Goal: Book appointment/travel/reservation

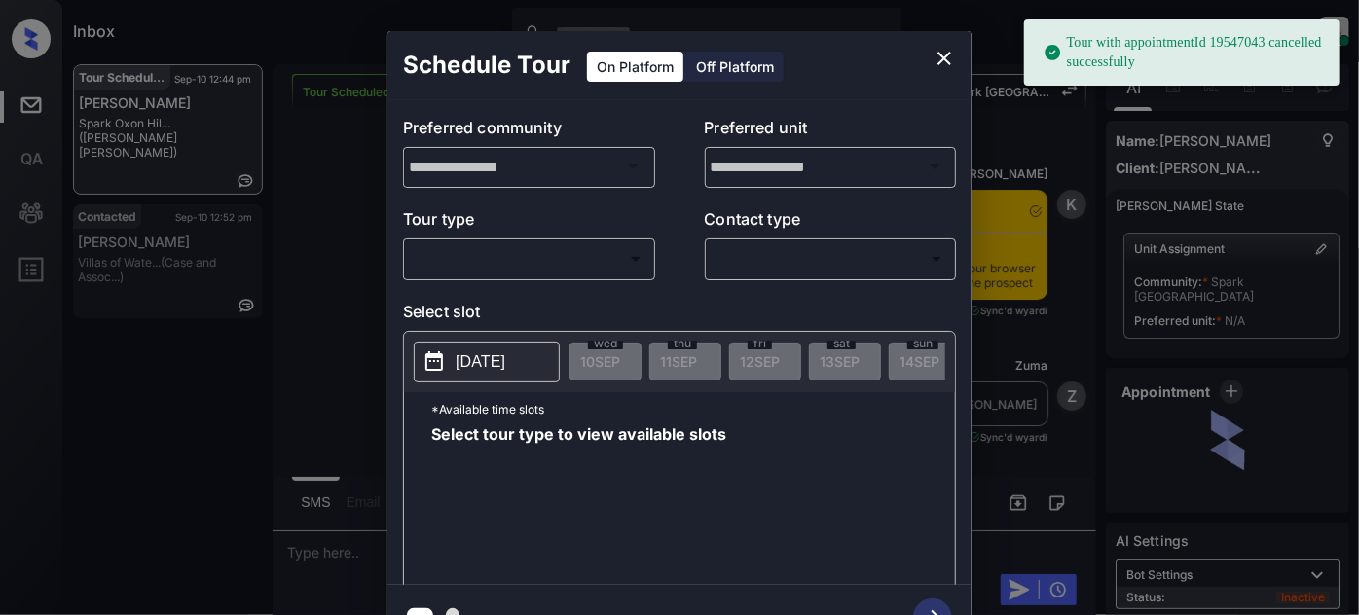
scroll to position [8461, 0]
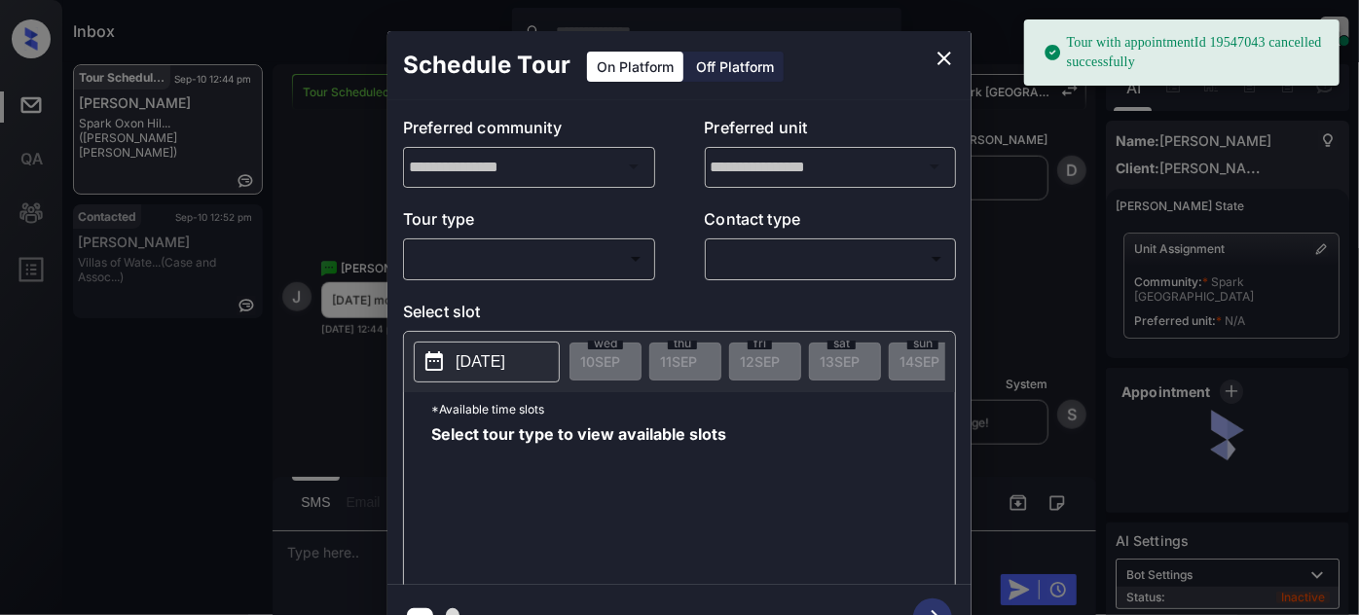
drag, startPoint x: 558, startPoint y: 229, endPoint x: 550, endPoint y: 240, distance: 14.0
click at [557, 231] on p "Tour type" at bounding box center [529, 221] width 252 height 31
click at [534, 260] on body "Tour with appointmentId 19547043 cancelled successfully Inbox Juan Carlos Manan…" at bounding box center [679, 307] width 1359 height 615
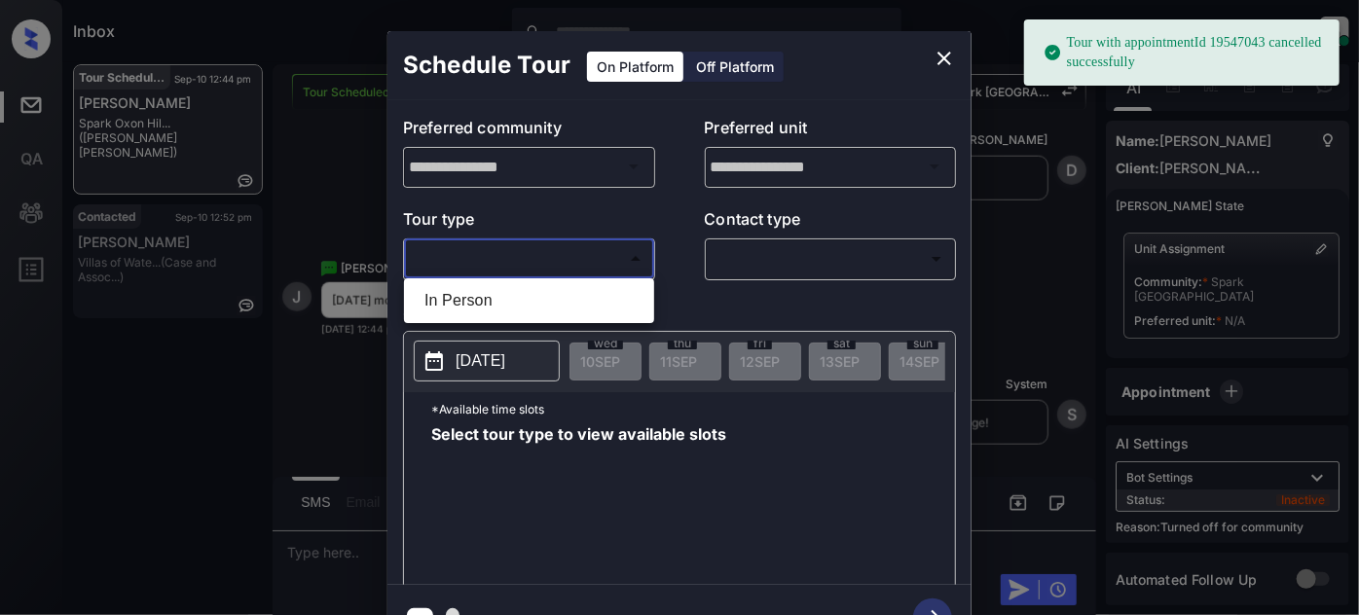
click at [514, 290] on li "In Person" at bounding box center [529, 300] width 240 height 35
type input "********"
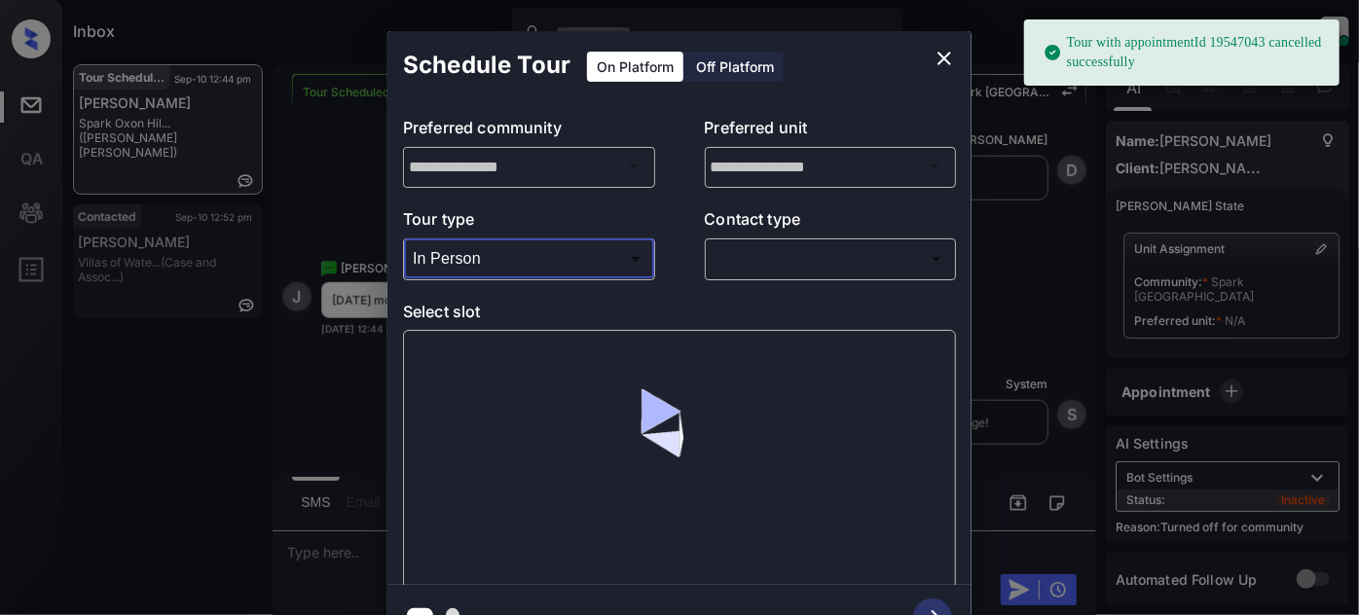
click at [792, 263] on body "Tour with appointmentId 19547043 cancelled successfully Inbox Juan Carlos Manan…" at bounding box center [679, 307] width 1359 height 615
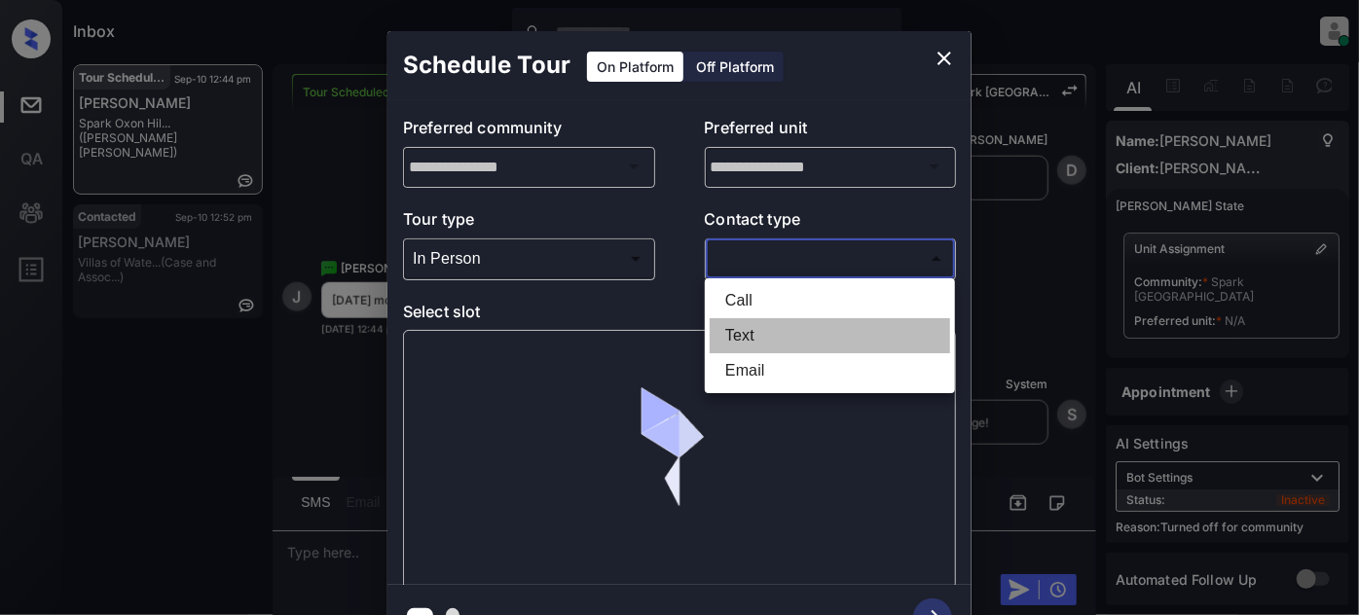
click at [788, 331] on li "Text" at bounding box center [830, 335] width 240 height 35
type input "****"
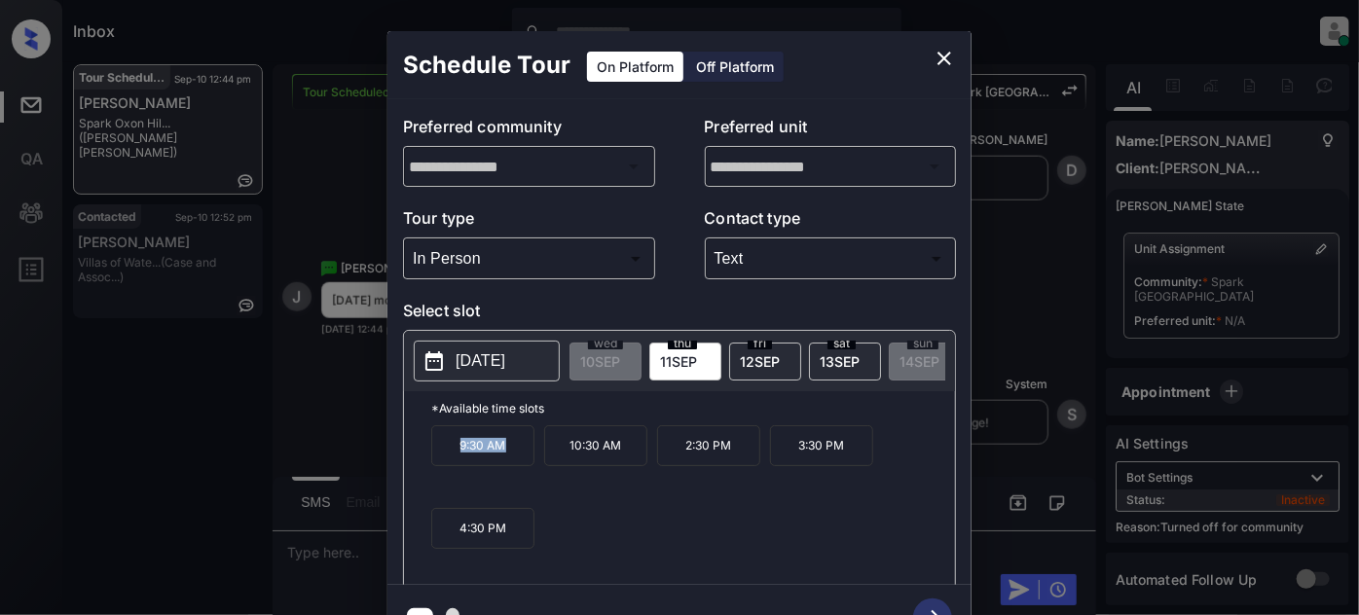
drag, startPoint x: 523, startPoint y: 476, endPoint x: 385, endPoint y: 461, distance: 139.0
click at [385, 461] on div "**********" at bounding box center [679, 341] width 1359 height 682
copy p "9:30 AM"
click at [941, 61] on icon "close" at bounding box center [944, 59] width 14 height 14
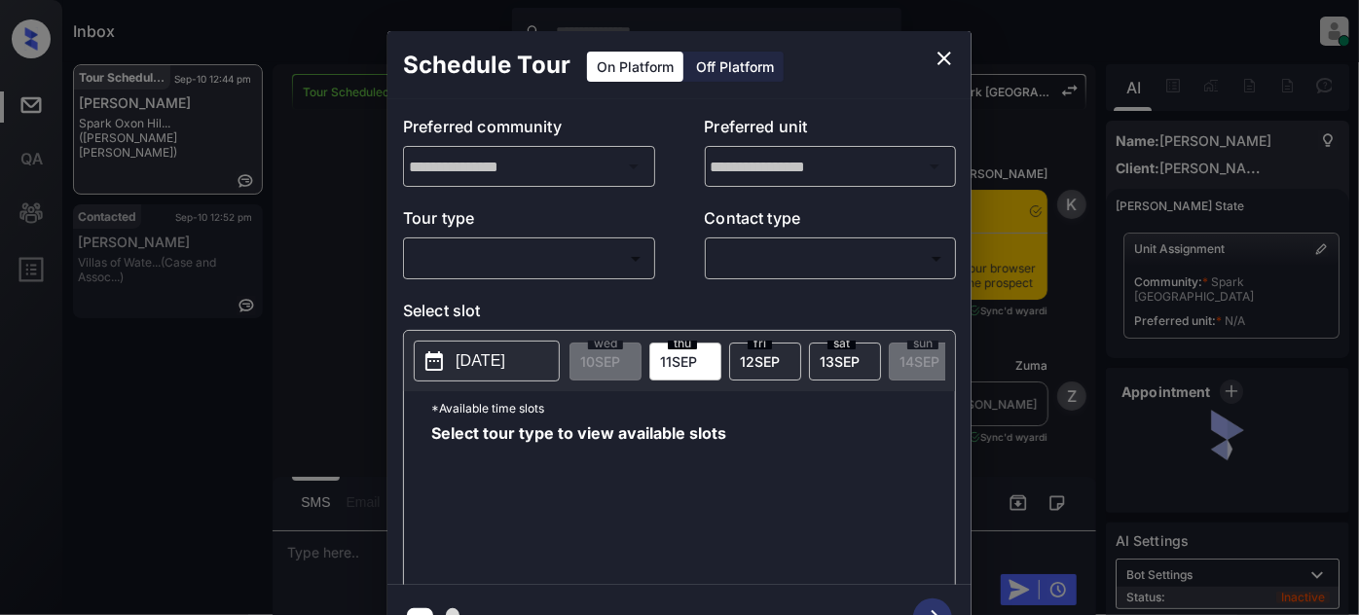
scroll to position [8461, 0]
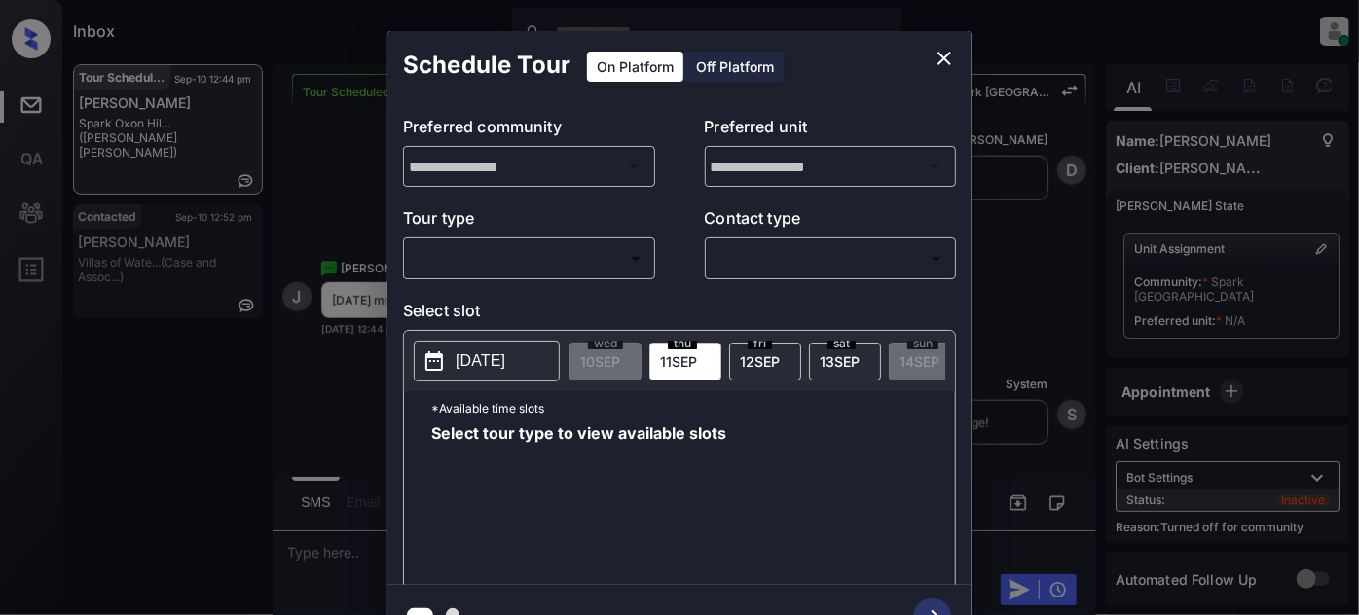
click at [572, 253] on body "Inbox Juan Carlos Manantan Online Set yourself offline Set yourself on break Pr…" at bounding box center [679, 307] width 1359 height 615
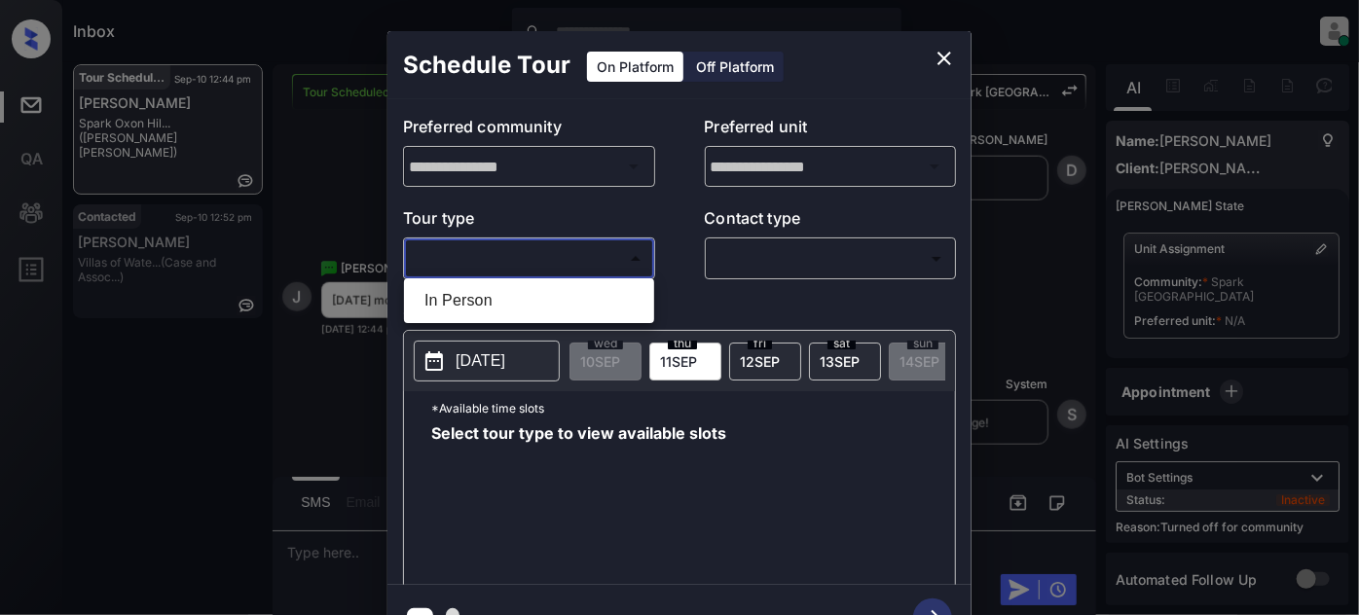
click at [493, 311] on li "In Person" at bounding box center [529, 300] width 240 height 35
type input "********"
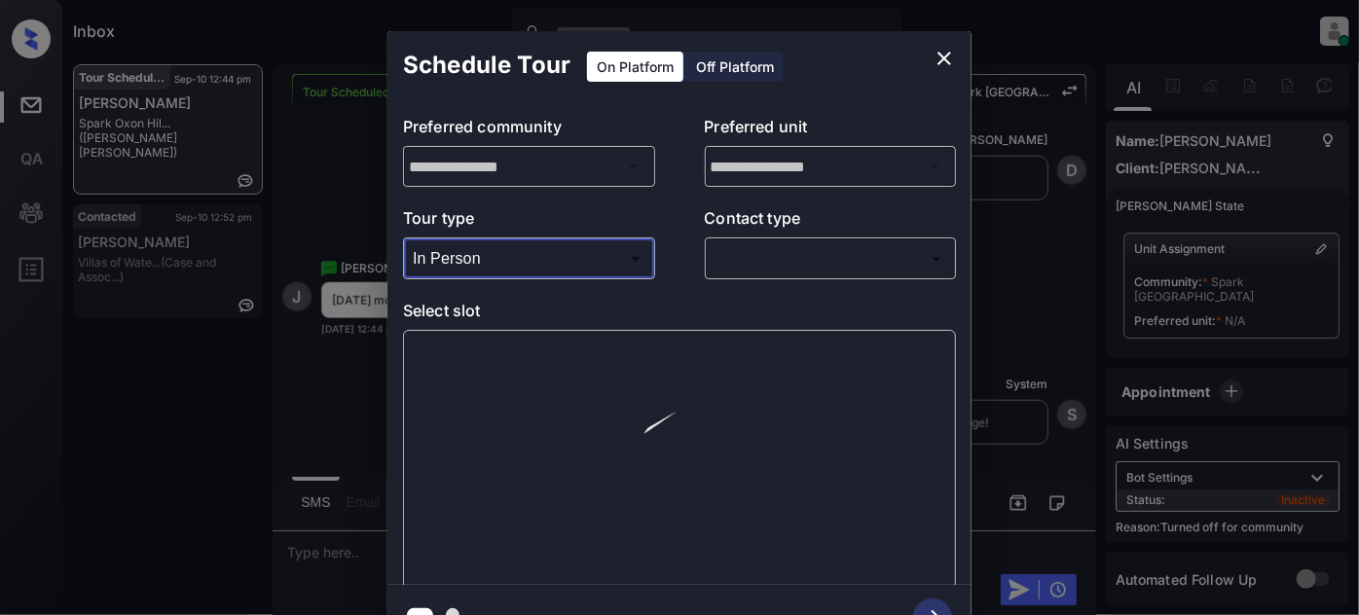
click at [760, 246] on body "Inbox Juan Carlos Manantan Online Set yourself offline Set yourself on break Pr…" at bounding box center [679, 307] width 1359 height 615
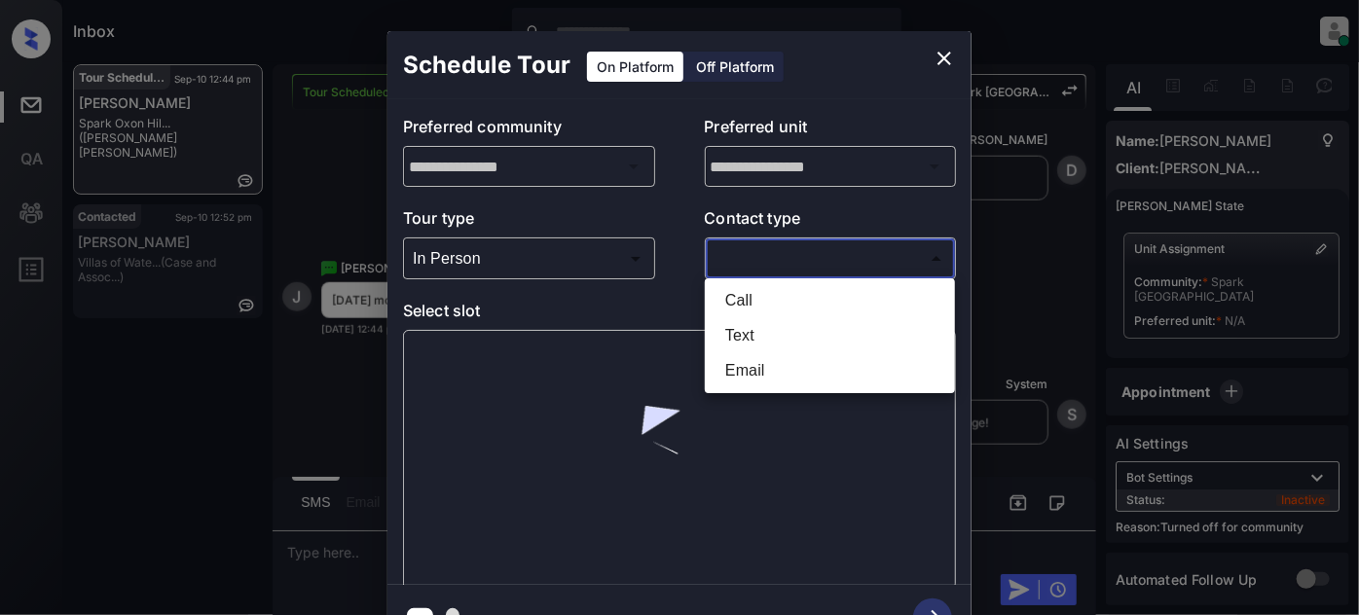
click at [721, 329] on li "Text" at bounding box center [830, 335] width 240 height 35
type input "****"
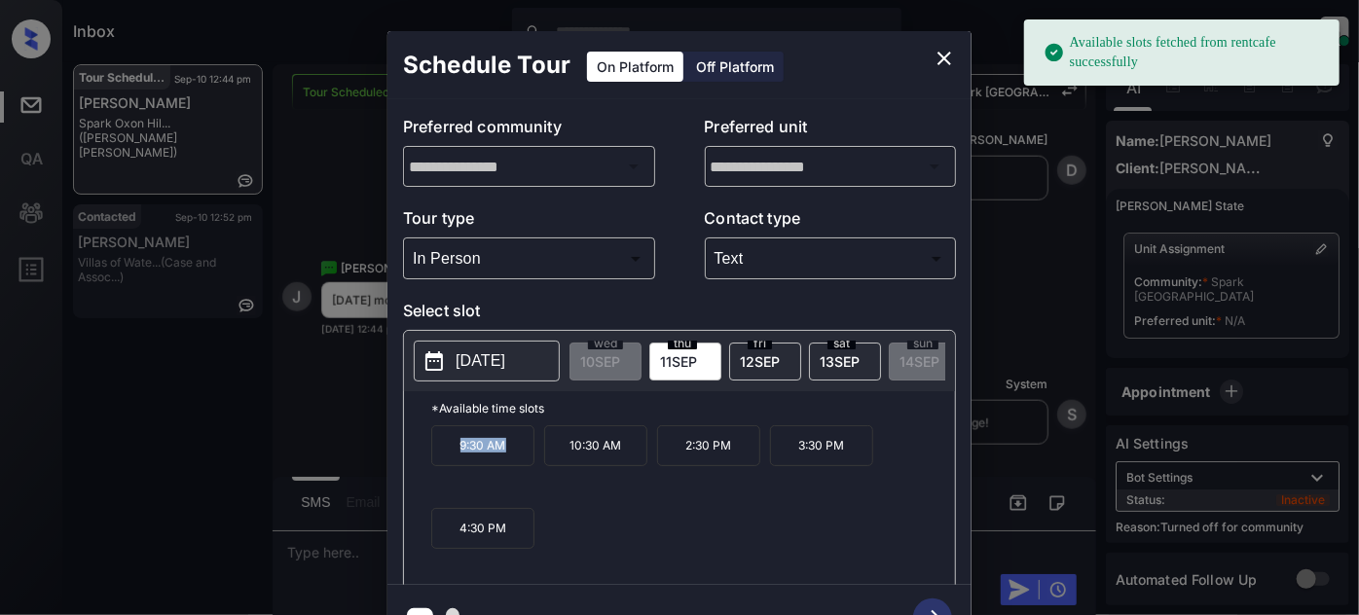
drag, startPoint x: 529, startPoint y: 454, endPoint x: 417, endPoint y: 452, distance: 112.0
click at [418, 452] on div "*Available time slots 9:30 AM 10:30 AM 2:30 PM 3:30 PM 4:30 PM" at bounding box center [679, 491] width 551 height 200
copy p "9:30 AM"
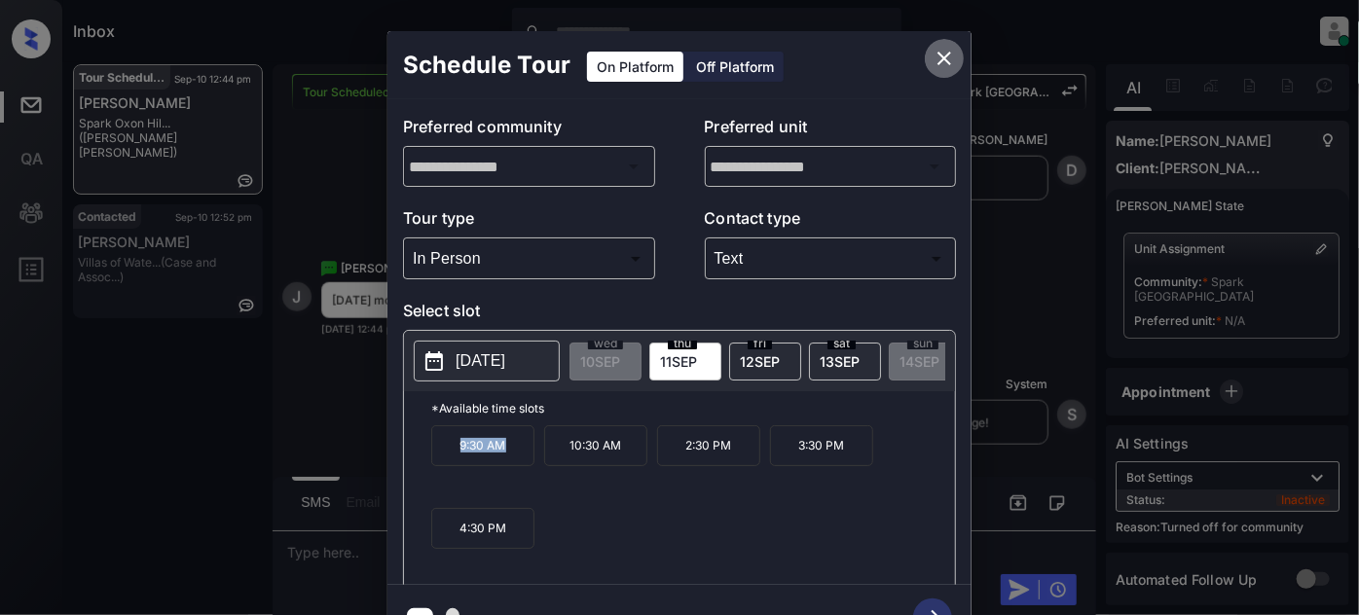
click at [942, 56] on icon "close" at bounding box center [944, 59] width 14 height 14
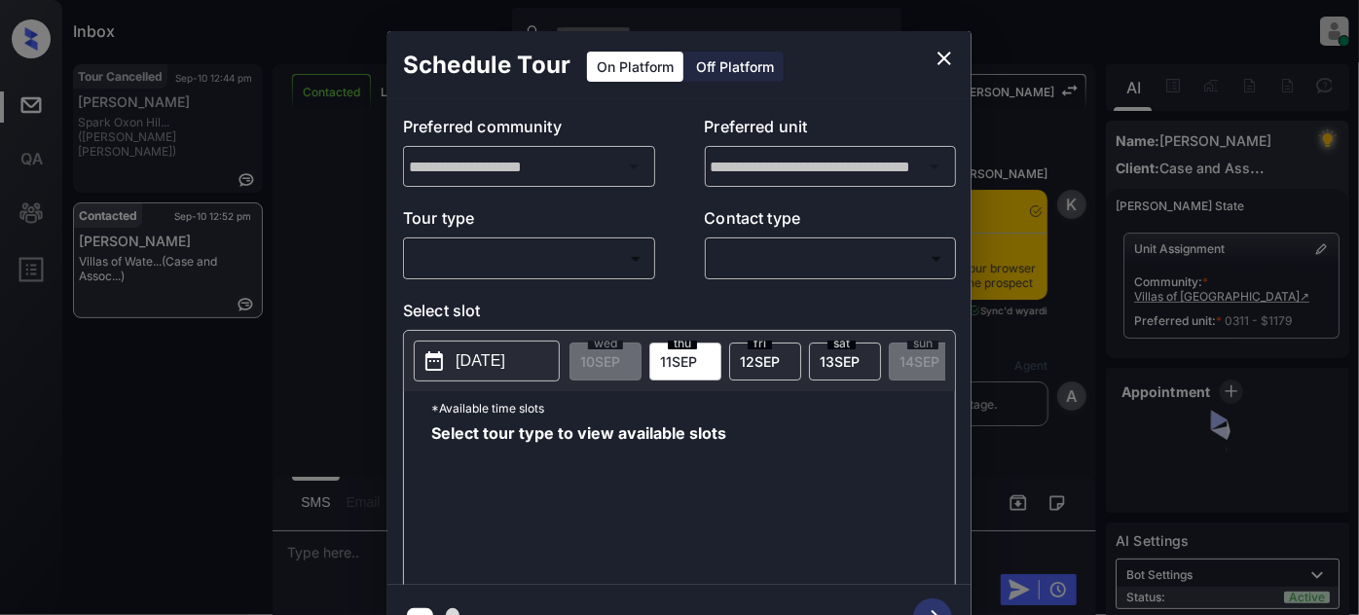
scroll to position [1936, 0]
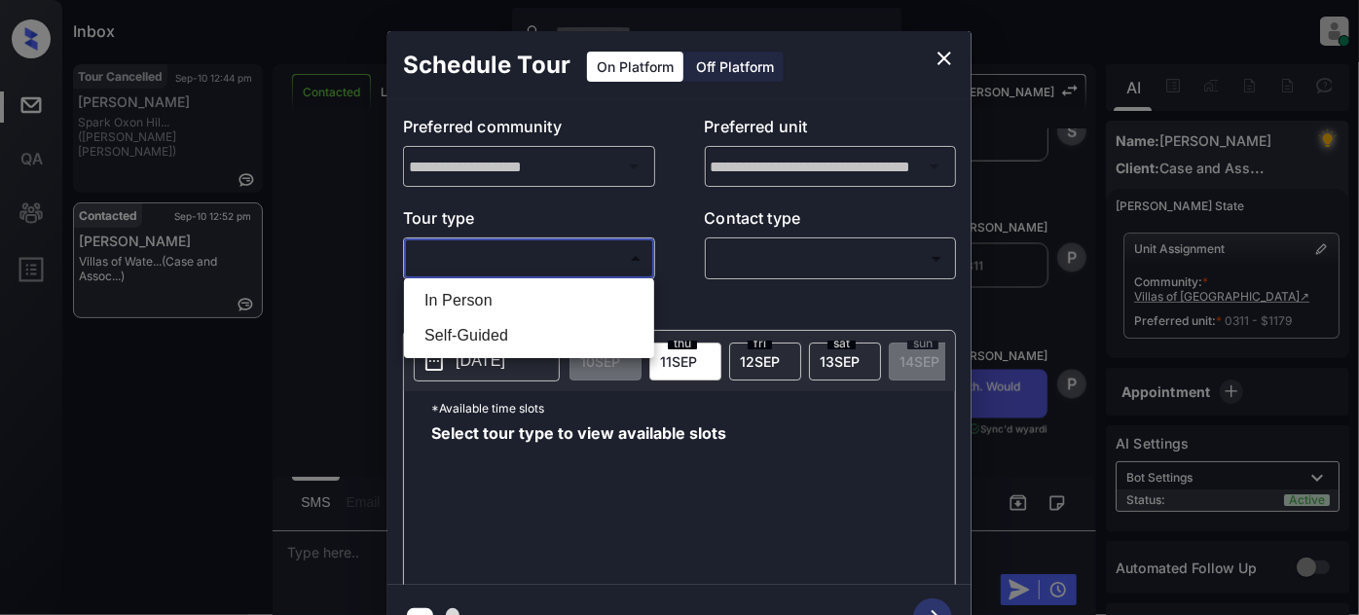
click at [597, 248] on body "Inbox Juan Carlos Manantan Online Set yourself offline Set yourself on break Pr…" at bounding box center [679, 307] width 1359 height 615
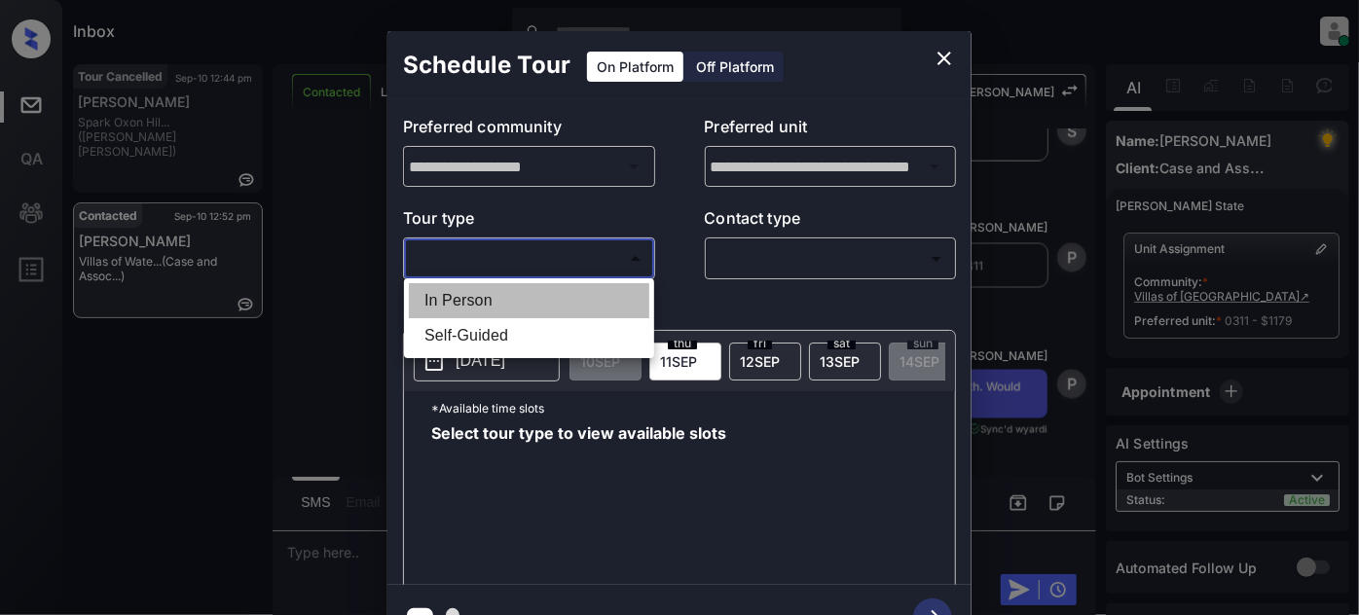
click at [532, 290] on li "In Person" at bounding box center [529, 300] width 240 height 35
type input "********"
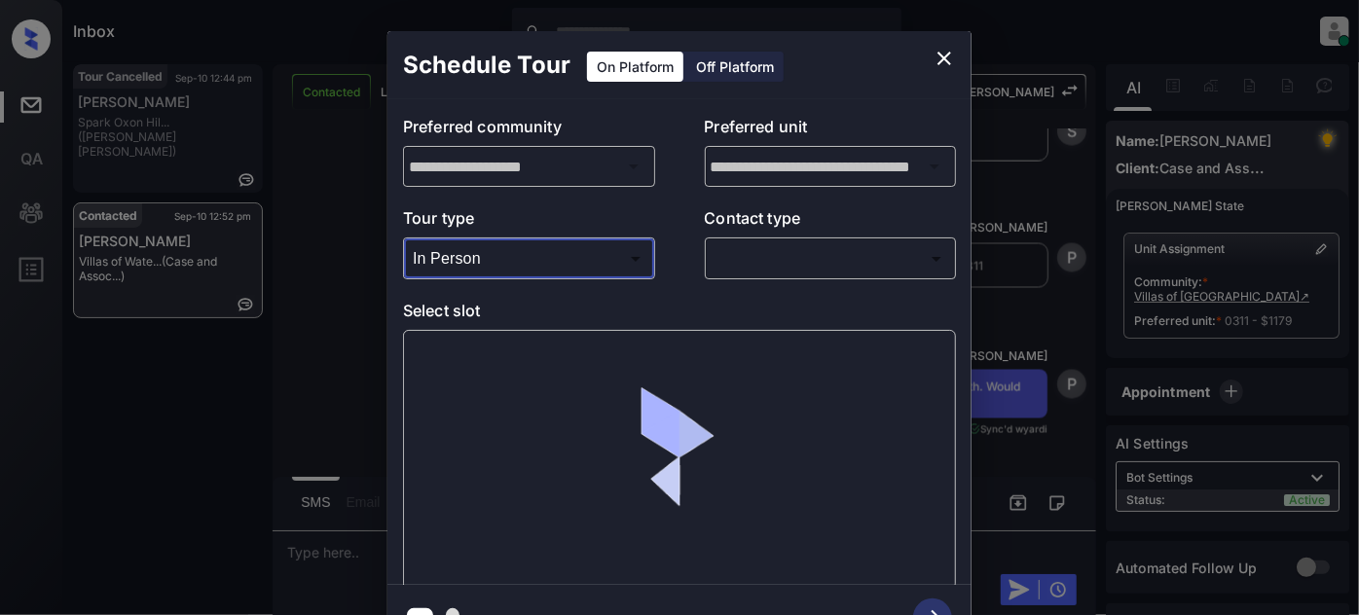
click at [836, 260] on body "Inbox Juan Carlos Manantan Online Set yourself offline Set yourself on break Pr…" at bounding box center [679, 307] width 1359 height 615
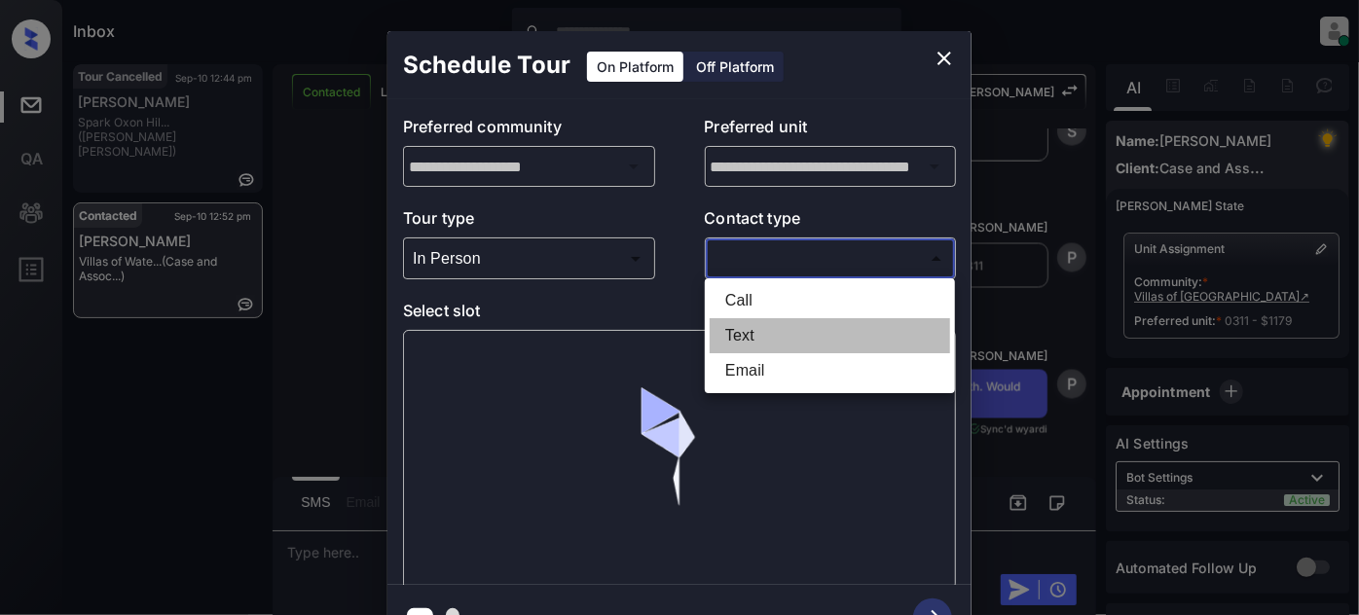
click at [773, 332] on li "Text" at bounding box center [830, 335] width 240 height 35
type input "****"
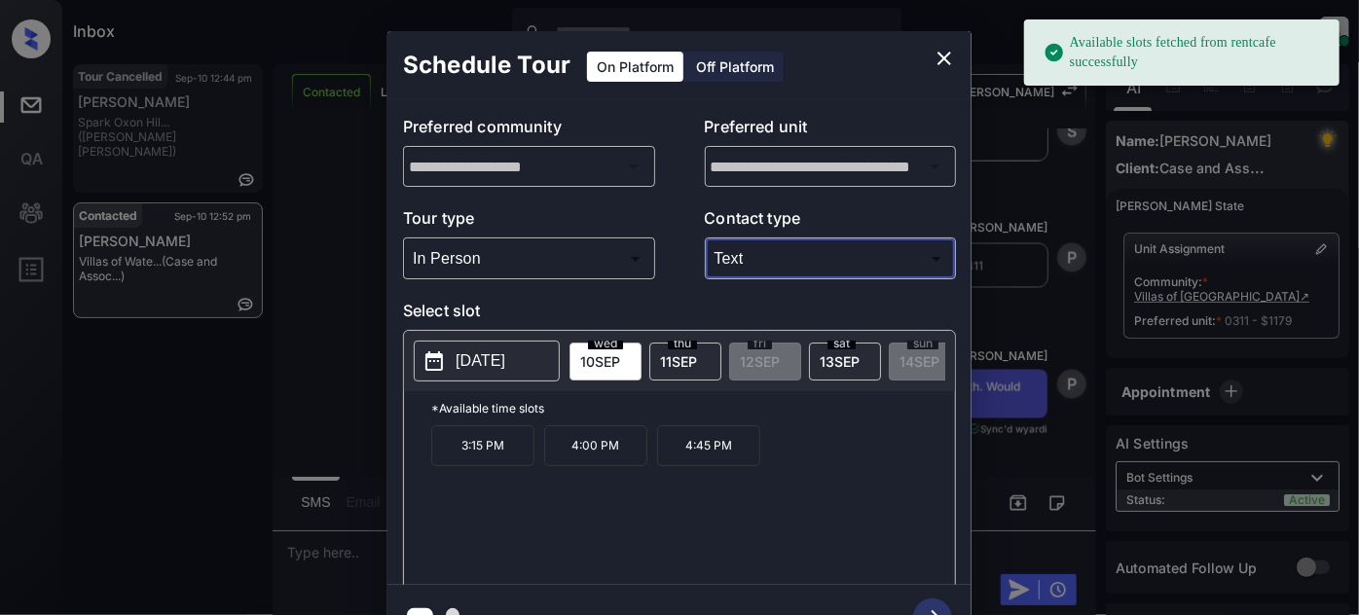
click at [673, 362] on span "11 SEP" at bounding box center [678, 361] width 37 height 17
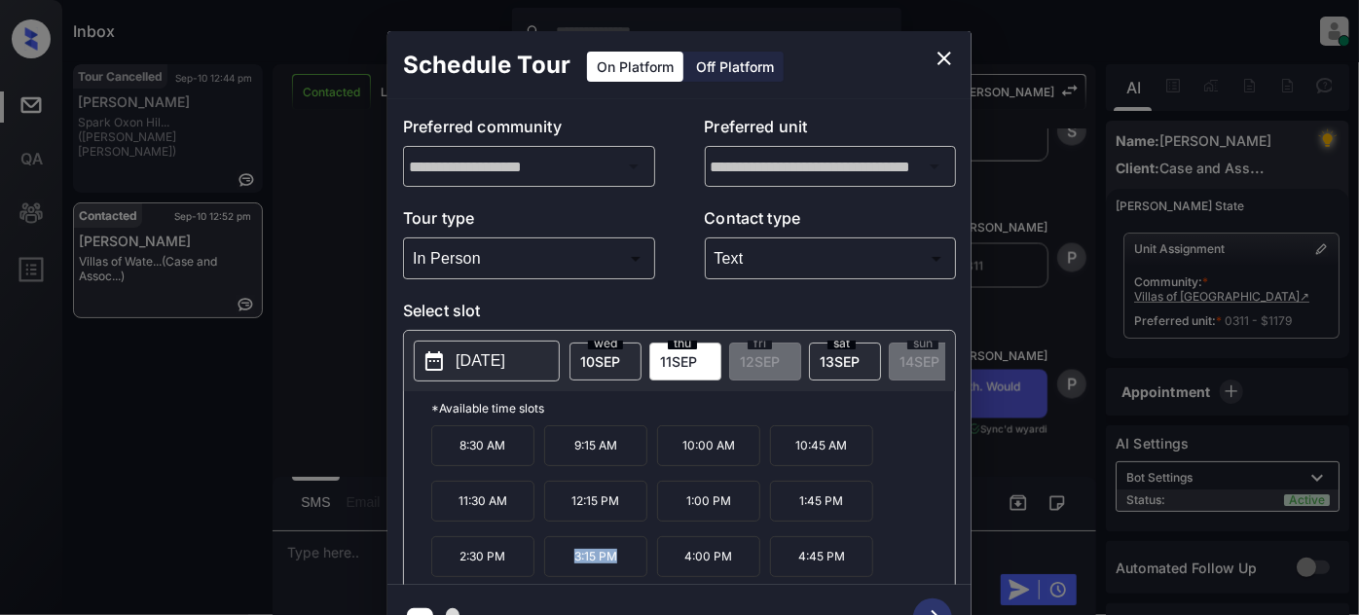
drag, startPoint x: 625, startPoint y: 574, endPoint x: 567, endPoint y: 573, distance: 58.4
click at [567, 573] on p "3:15 PM" at bounding box center [595, 556] width 103 height 41
copy p "3:15 PM"
click at [942, 58] on icon "close" at bounding box center [944, 59] width 14 height 14
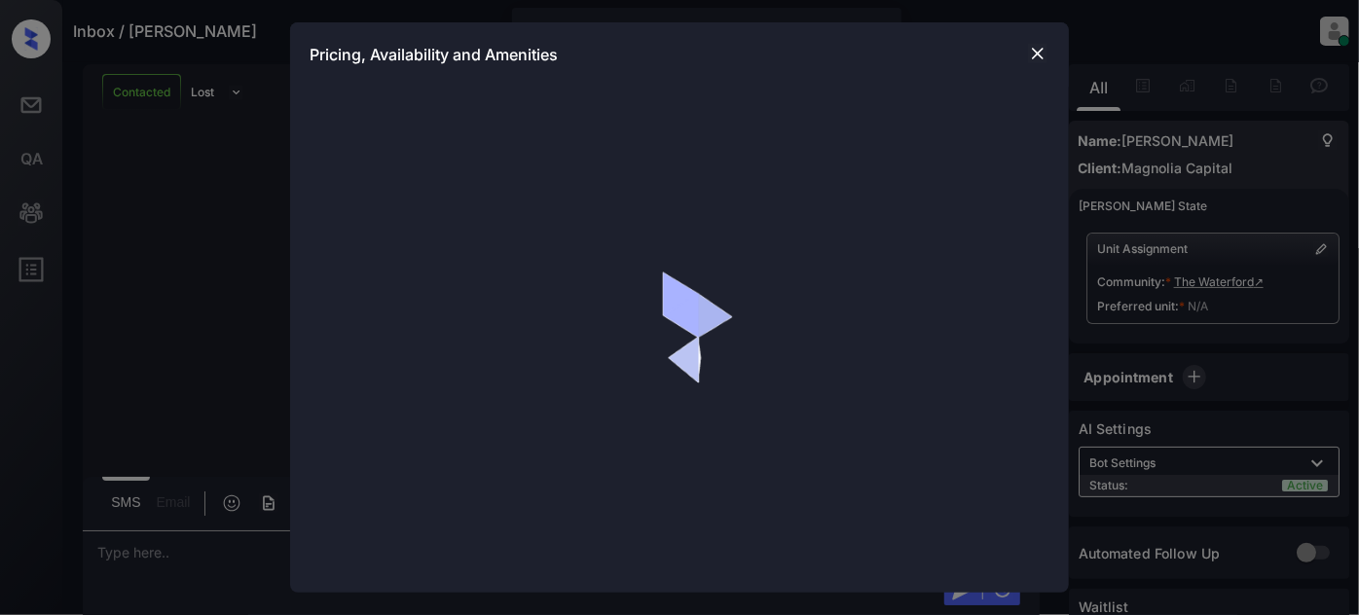
scroll to position [4074, 0]
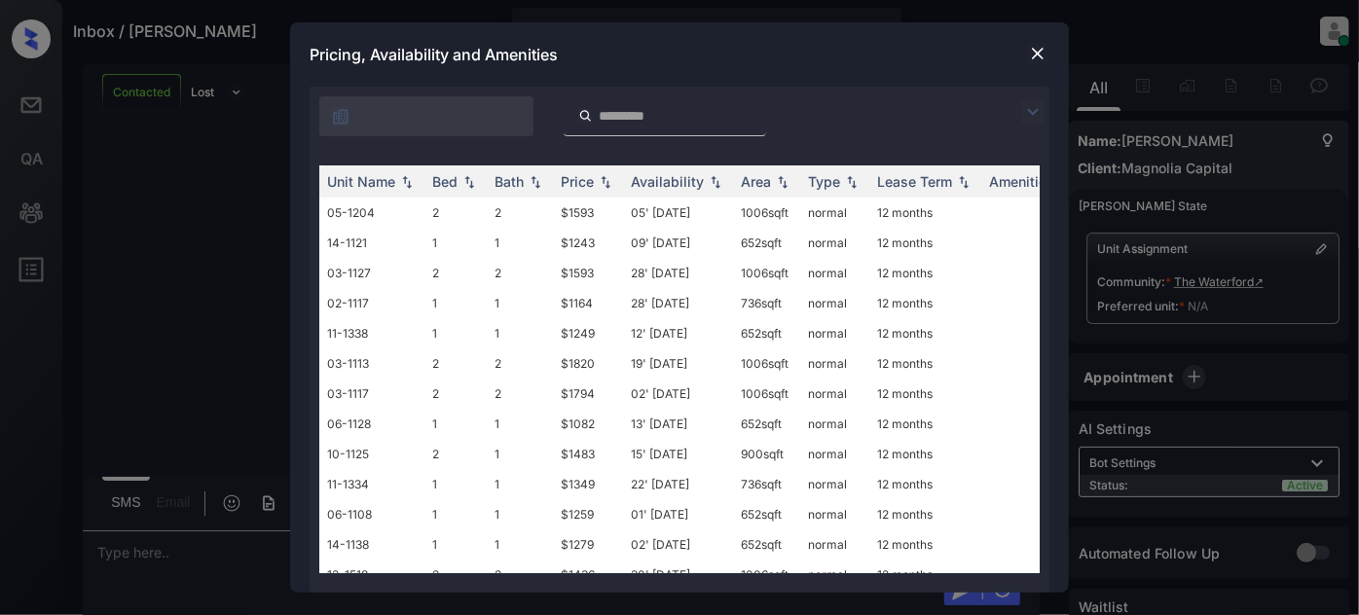
click at [1032, 55] on img at bounding box center [1037, 53] width 19 height 19
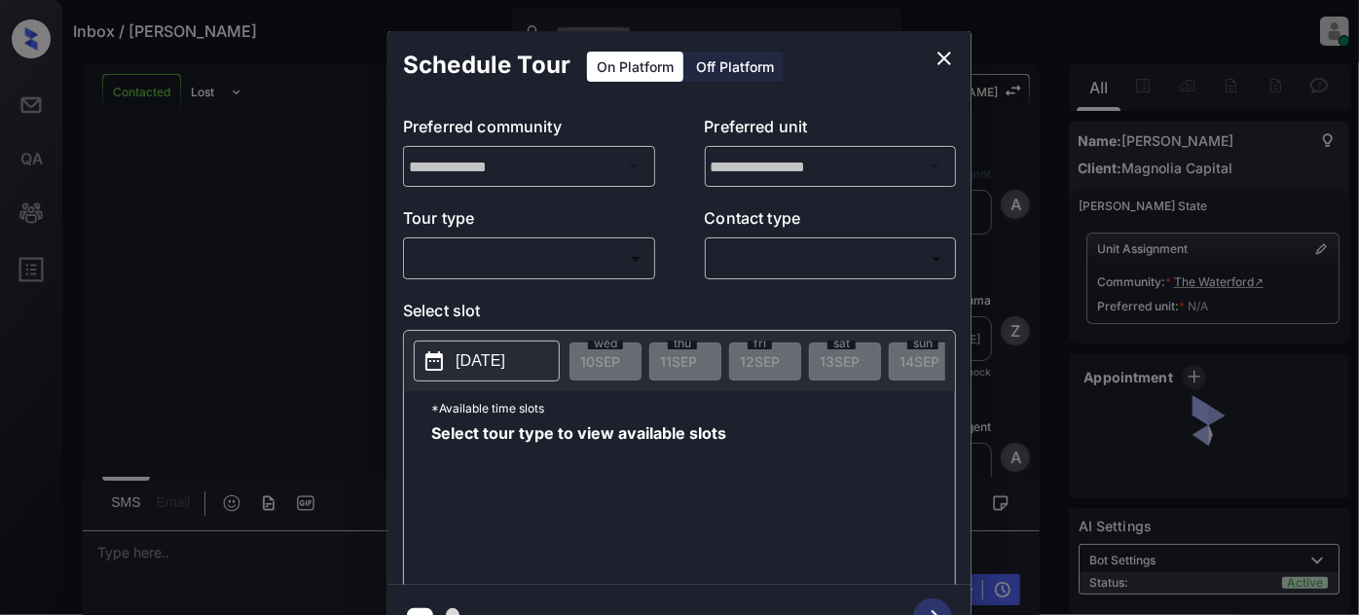
scroll to position [4074, 0]
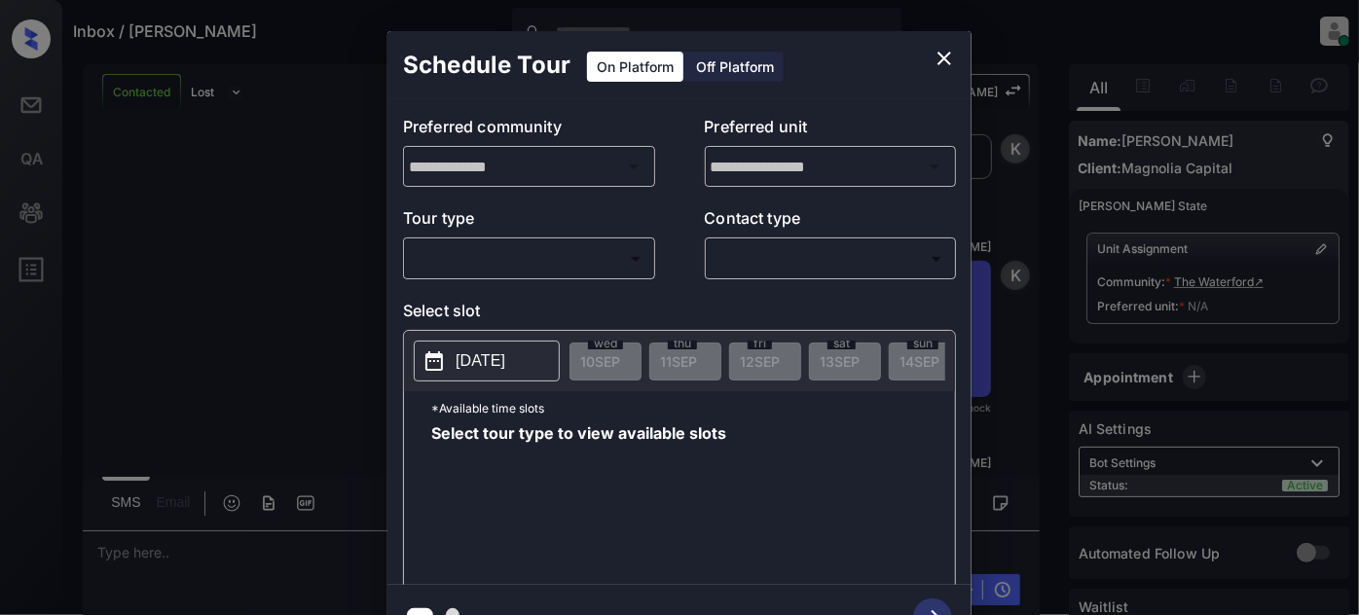
click at [553, 271] on body "Inbox / Jada Pinkett Juan Carlos Manantan Online Set yourself offline Set yours…" at bounding box center [679, 307] width 1359 height 615
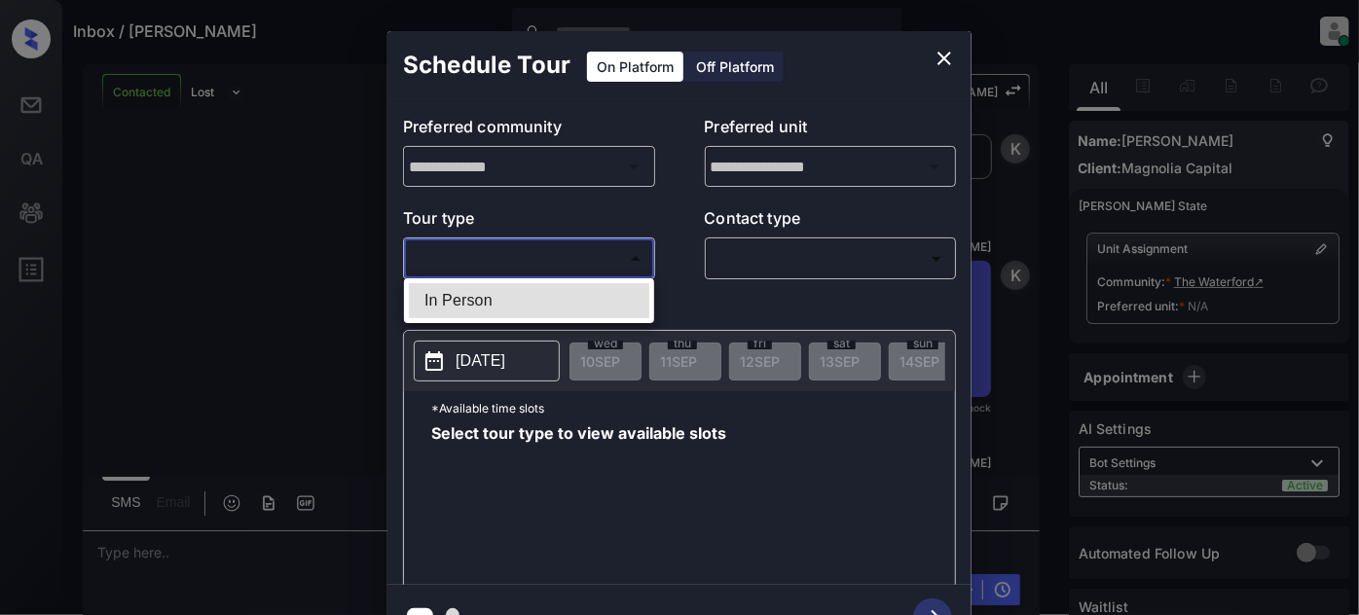
click at [528, 292] on li "In Person" at bounding box center [529, 300] width 240 height 35
type input "********"
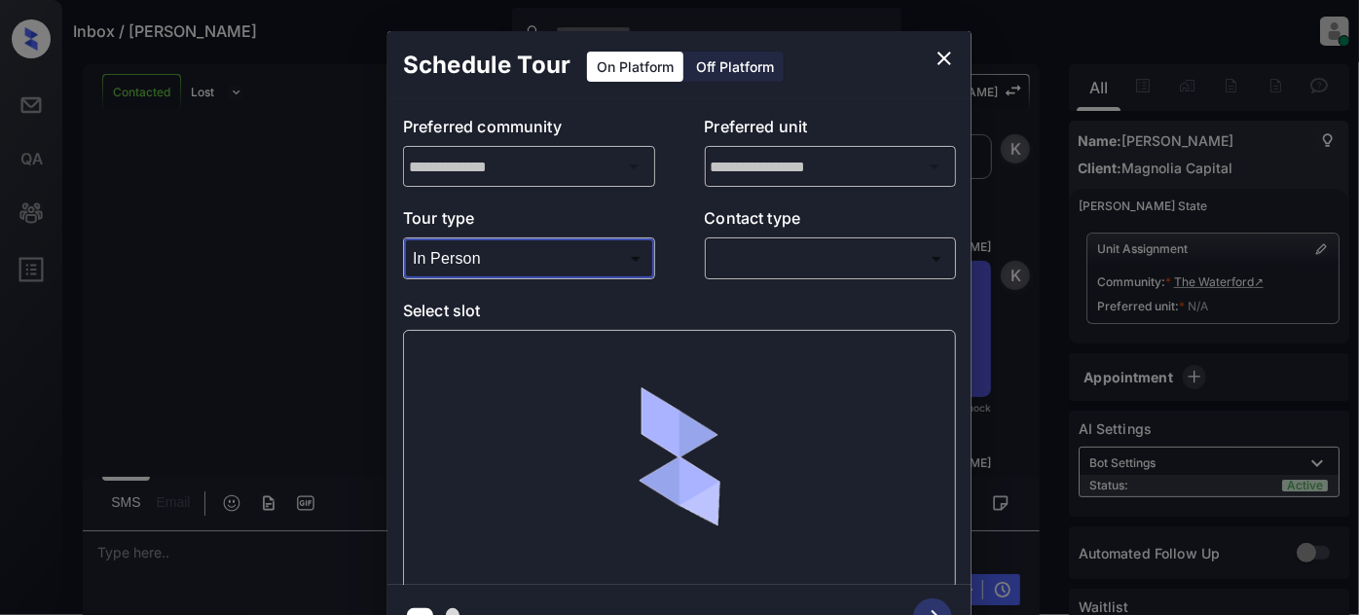
click at [771, 257] on body "Inbox / Jada Pinkett Juan Carlos Manantan Online Set yourself offline Set yours…" at bounding box center [679, 307] width 1359 height 615
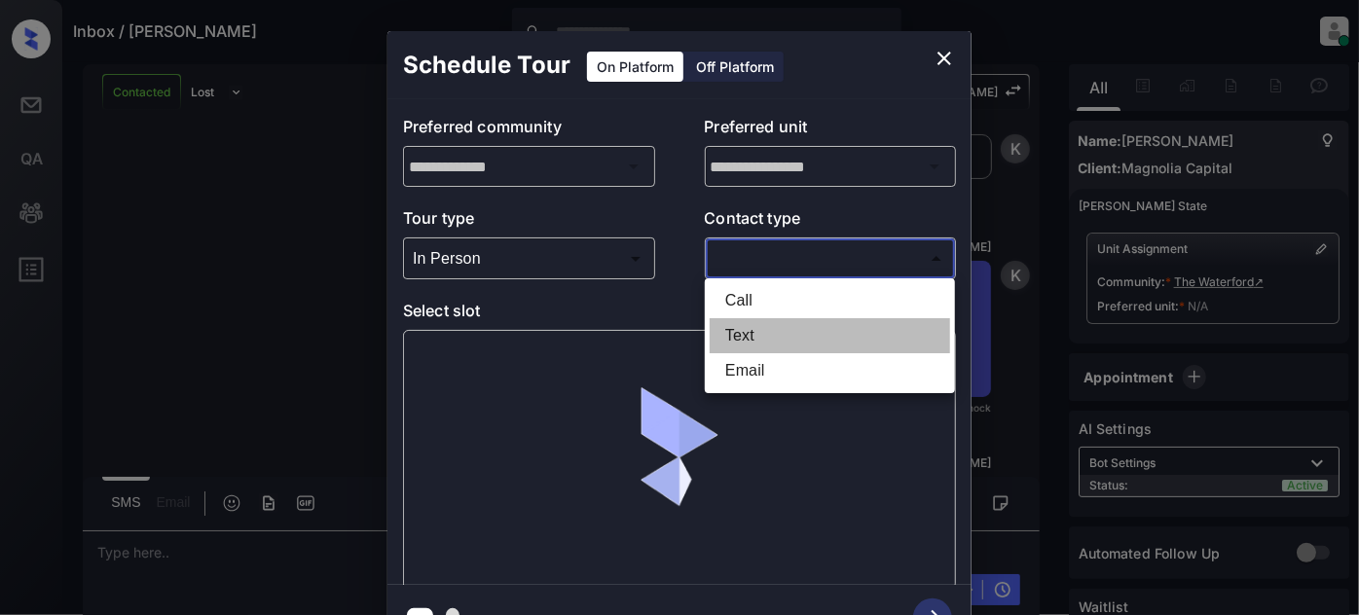
click at [757, 331] on li "Text" at bounding box center [830, 335] width 240 height 35
type input "****"
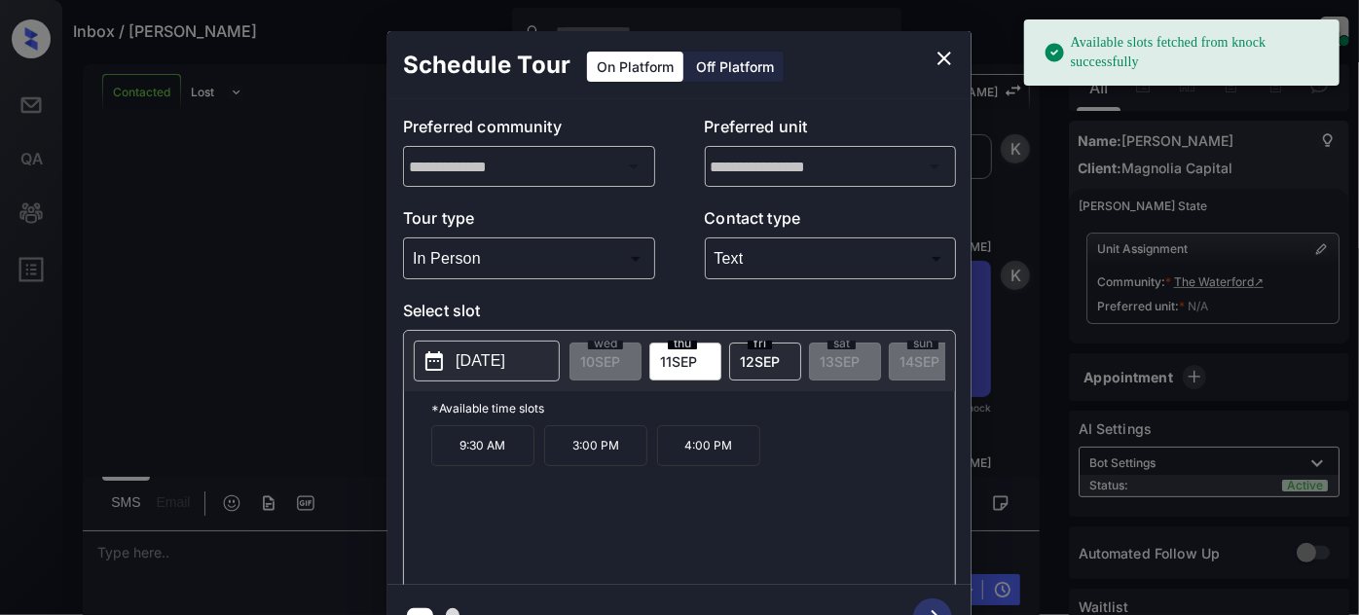
click at [743, 353] on span "12 SEP" at bounding box center [760, 361] width 40 height 17
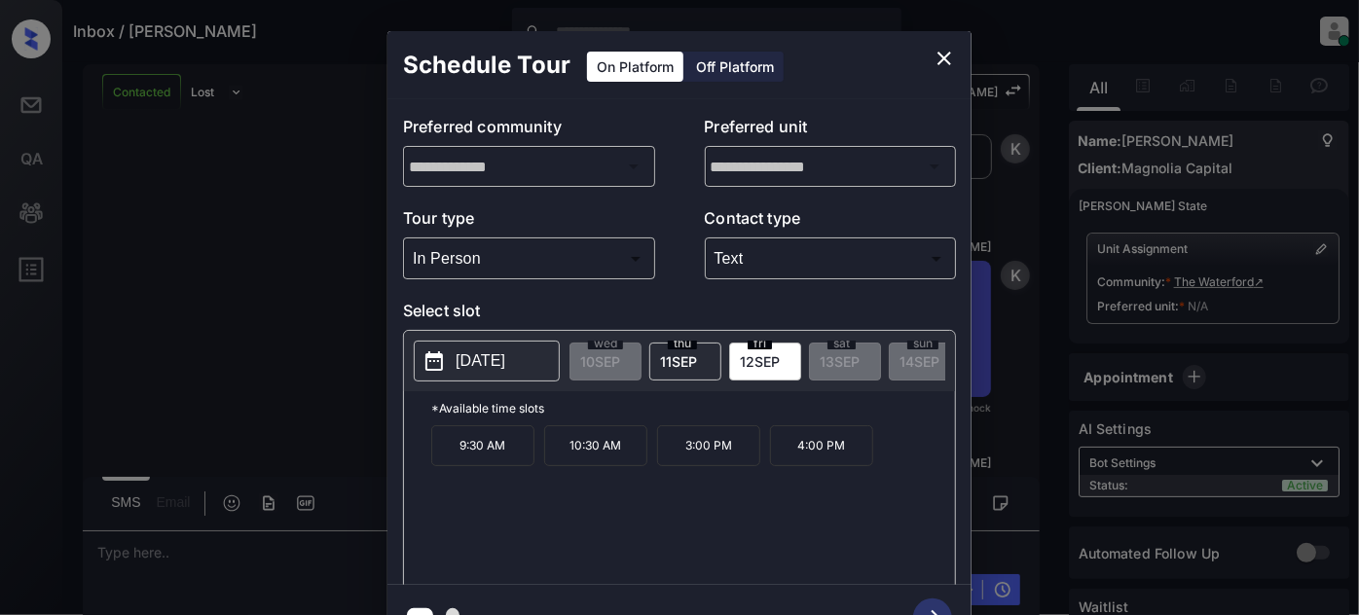
click at [495, 376] on button "2025-09-12" at bounding box center [487, 361] width 146 height 41
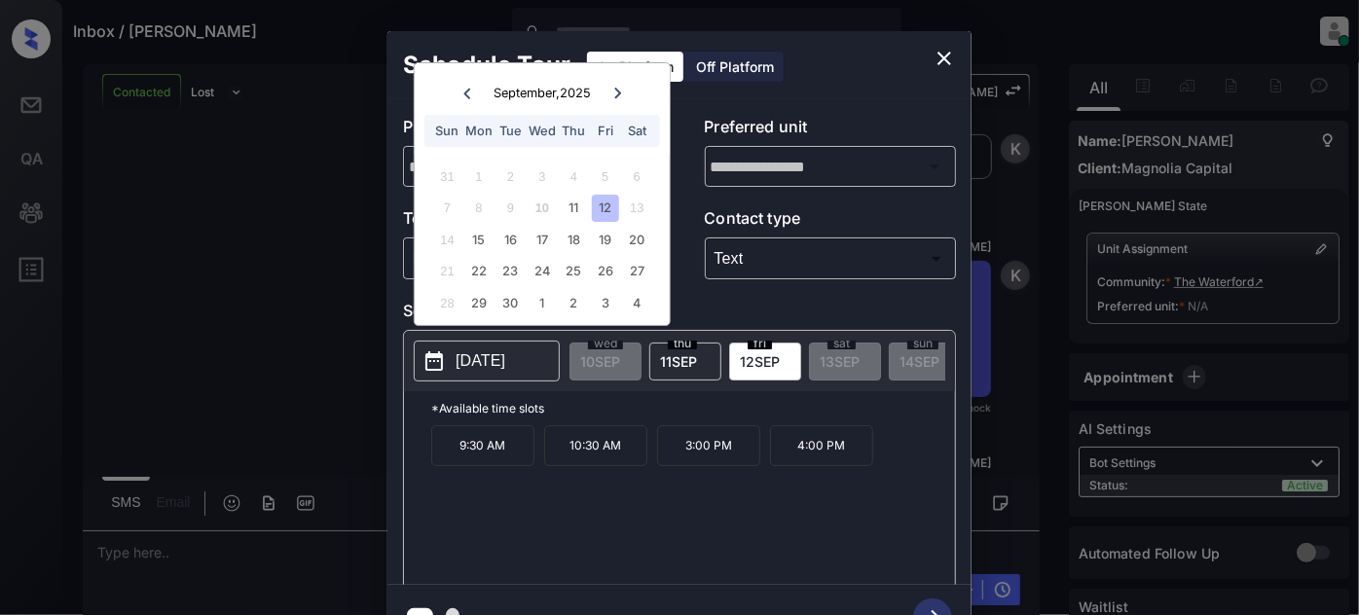
click at [641, 213] on div "13" at bounding box center [637, 208] width 26 height 26
click at [576, 202] on div "11" at bounding box center [574, 208] width 26 height 26
click at [600, 207] on div "12" at bounding box center [605, 208] width 26 height 26
click at [928, 66] on button "close" at bounding box center [944, 58] width 39 height 39
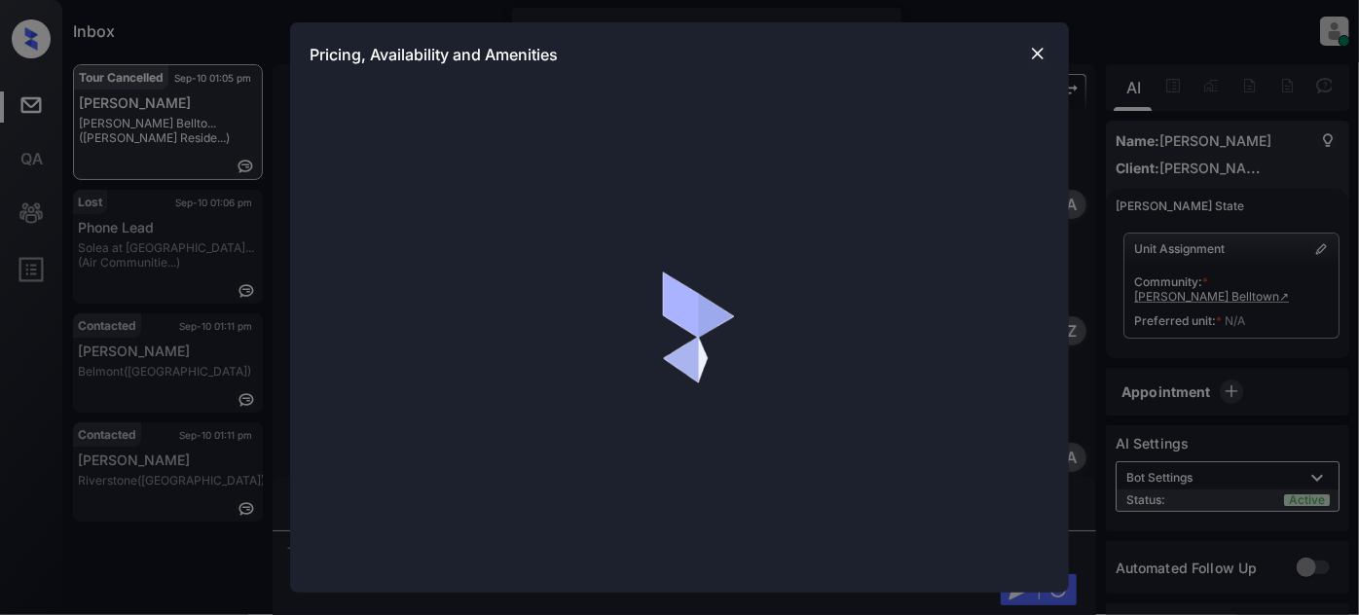
scroll to position [1025, 0]
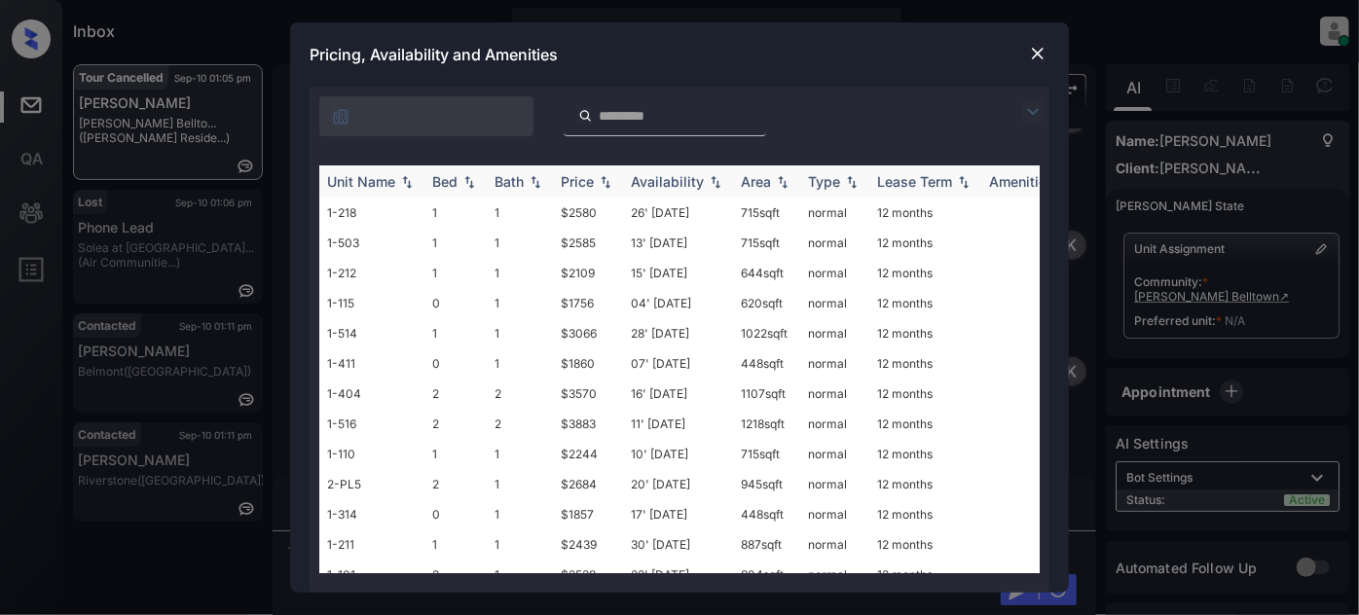
click at [589, 183] on div "Price" at bounding box center [577, 181] width 33 height 17
click at [687, 210] on td "04' Aug 25" at bounding box center [678, 213] width 110 height 30
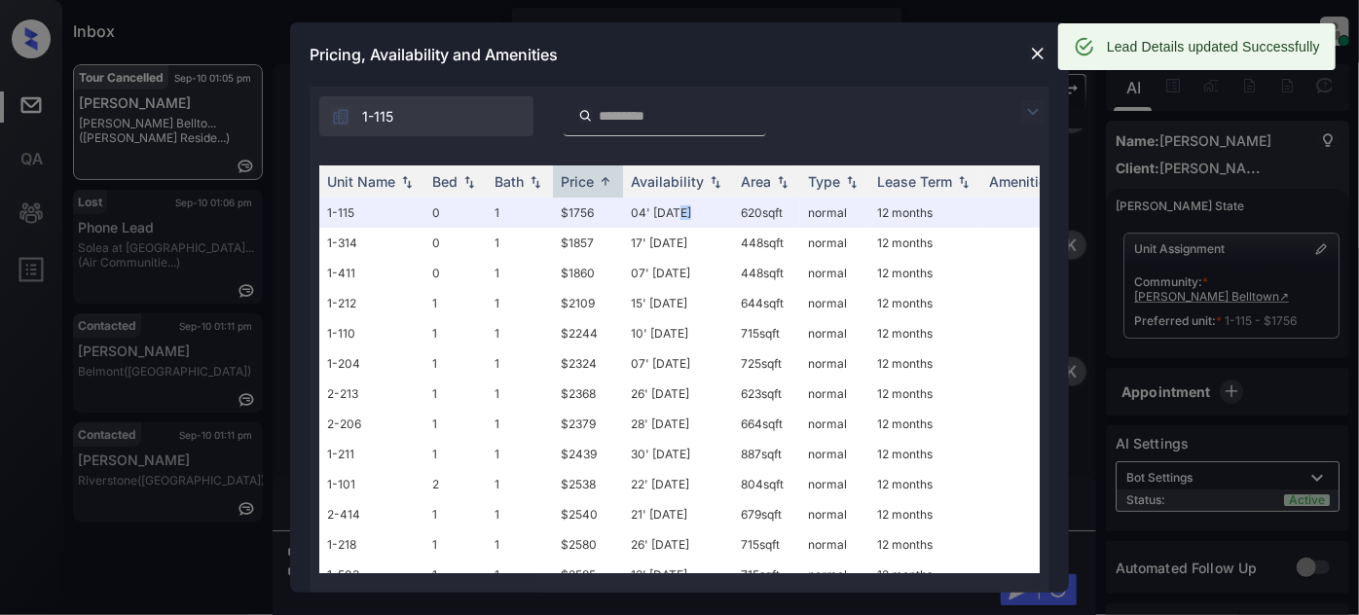
click at [1030, 55] on img at bounding box center [1037, 53] width 19 height 19
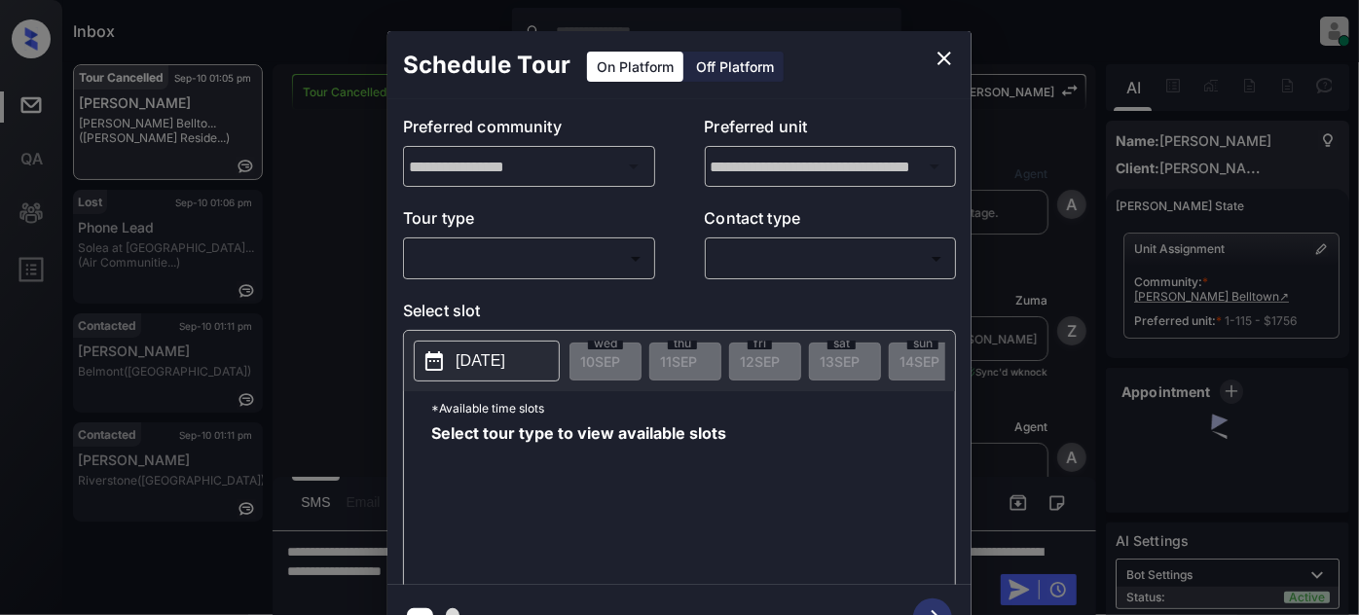
scroll to position [1025, 0]
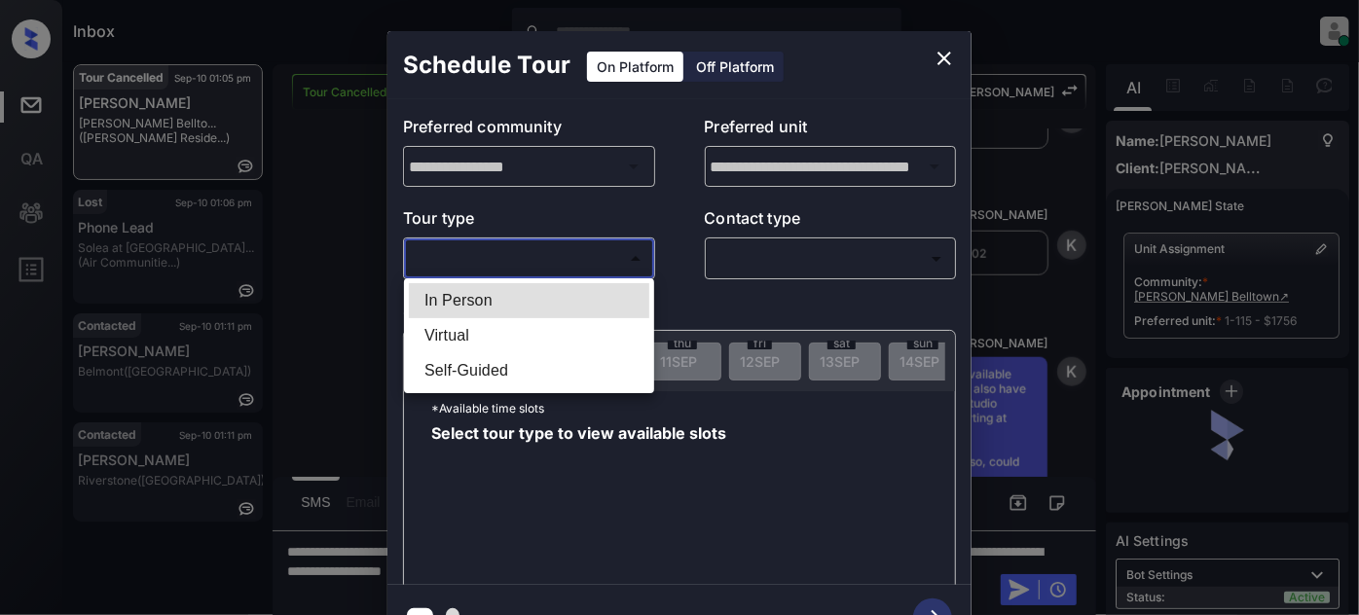
click at [605, 250] on body "Inbox [PERSON_NAME] Online Set yourself offline Set yourself on break Profile S…" at bounding box center [679, 307] width 1359 height 615
click at [504, 298] on li "In Person" at bounding box center [529, 300] width 240 height 35
type input "********"
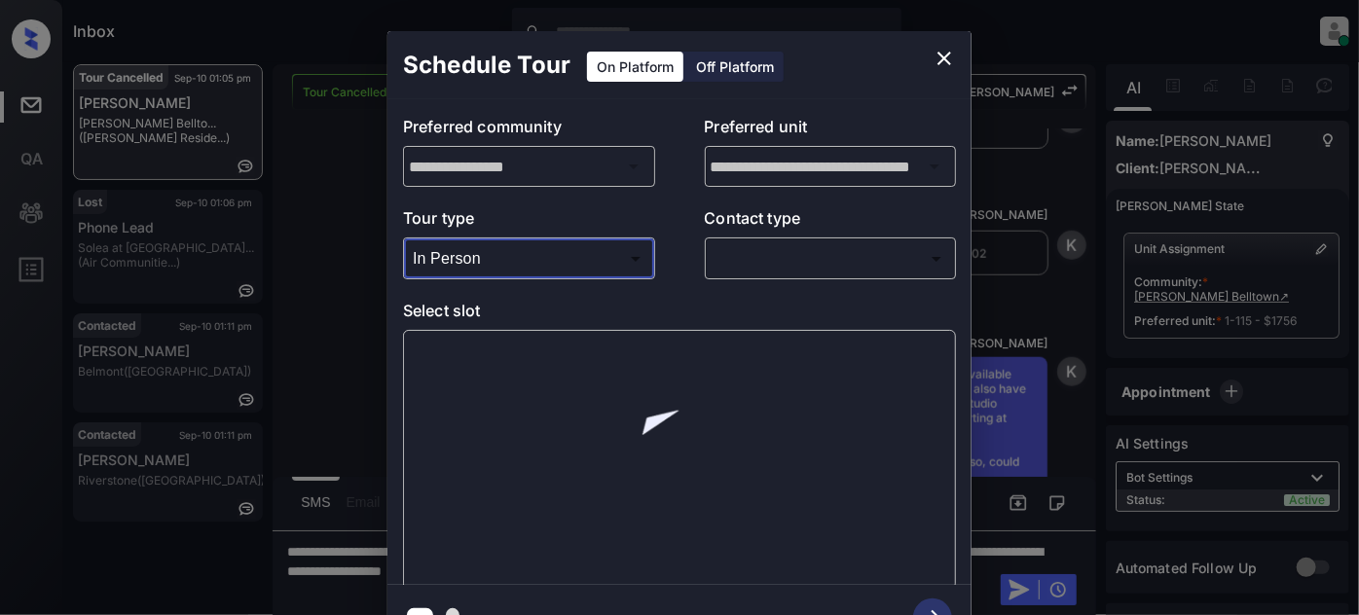
click at [794, 259] on body "Inbox [PERSON_NAME] Online Set yourself offline Set yourself on break Profile S…" at bounding box center [679, 307] width 1359 height 615
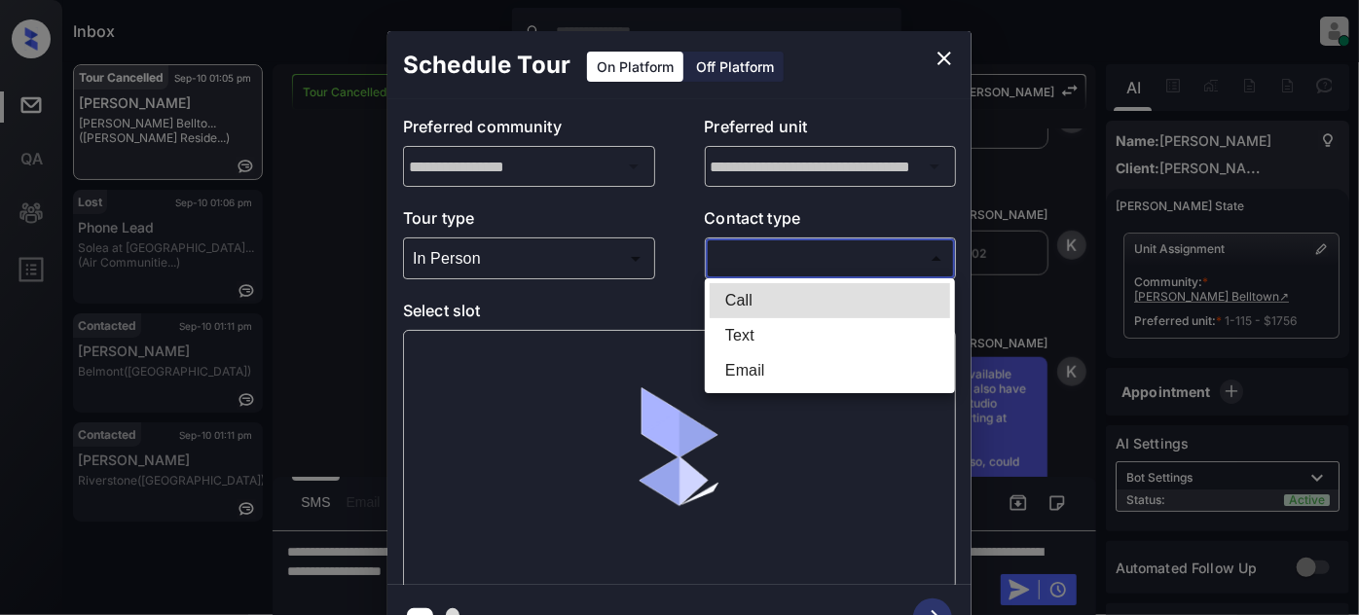
click at [754, 329] on li "Text" at bounding box center [830, 335] width 240 height 35
type input "****"
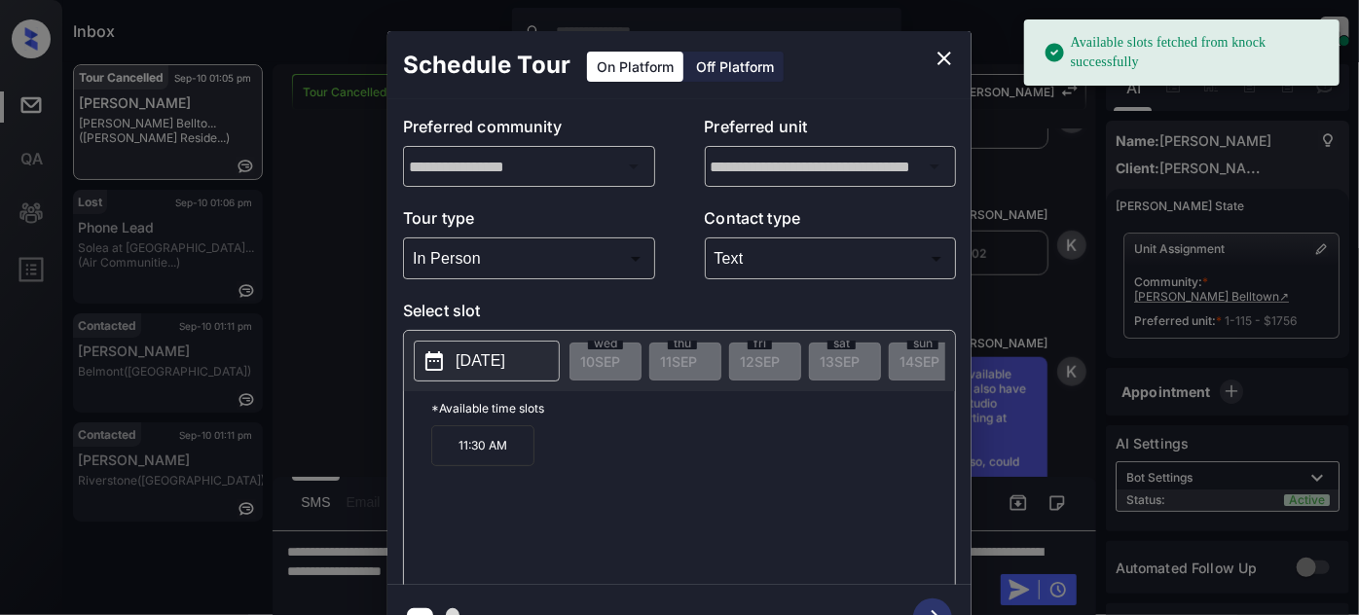
click at [486, 358] on p "2025-09-15" at bounding box center [481, 360] width 50 height 23
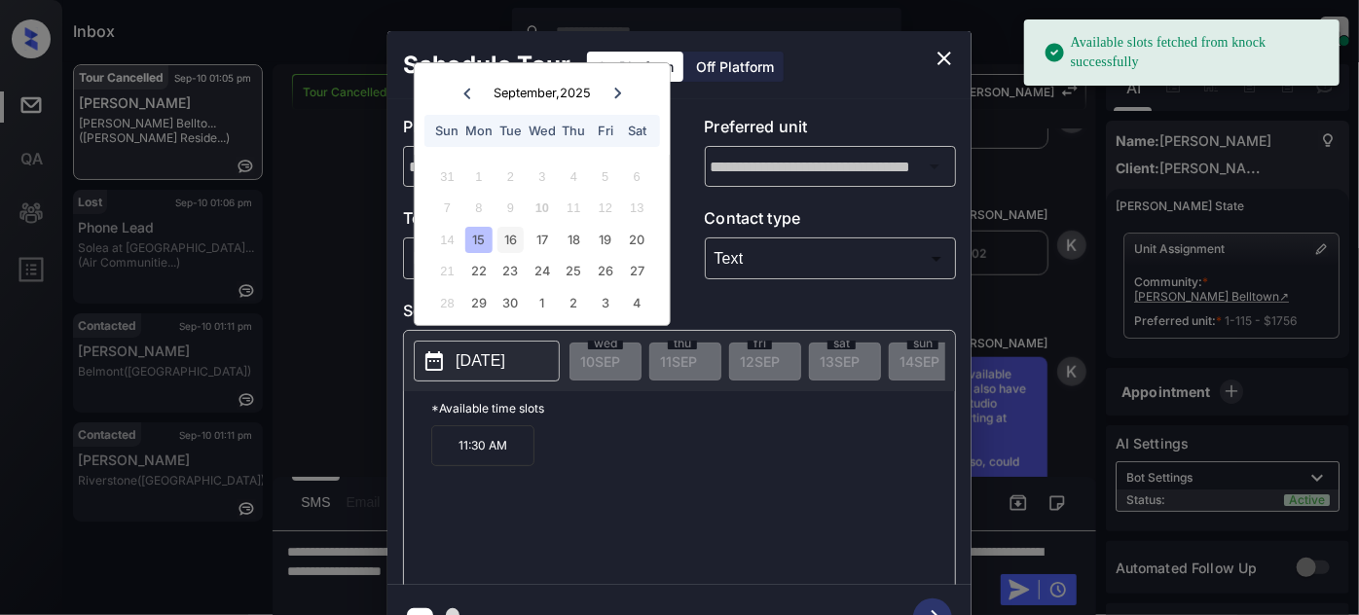
click at [521, 243] on div "16" at bounding box center [510, 240] width 26 height 26
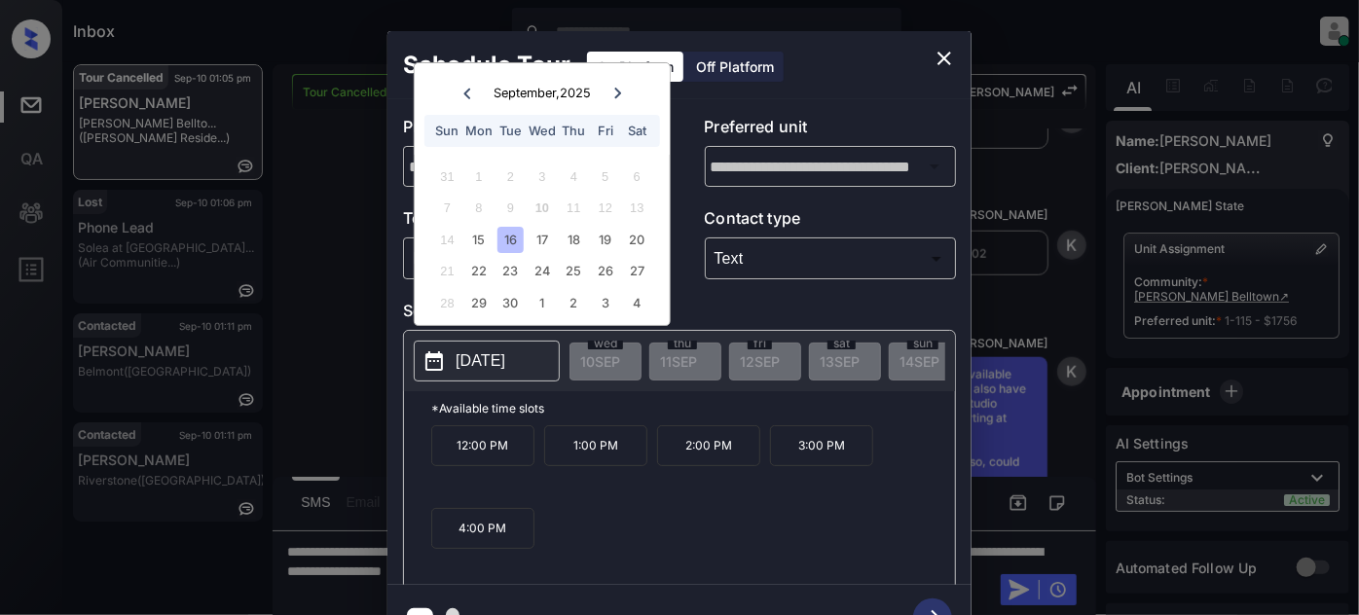
click at [724, 442] on p "2:00 PM" at bounding box center [708, 445] width 103 height 41
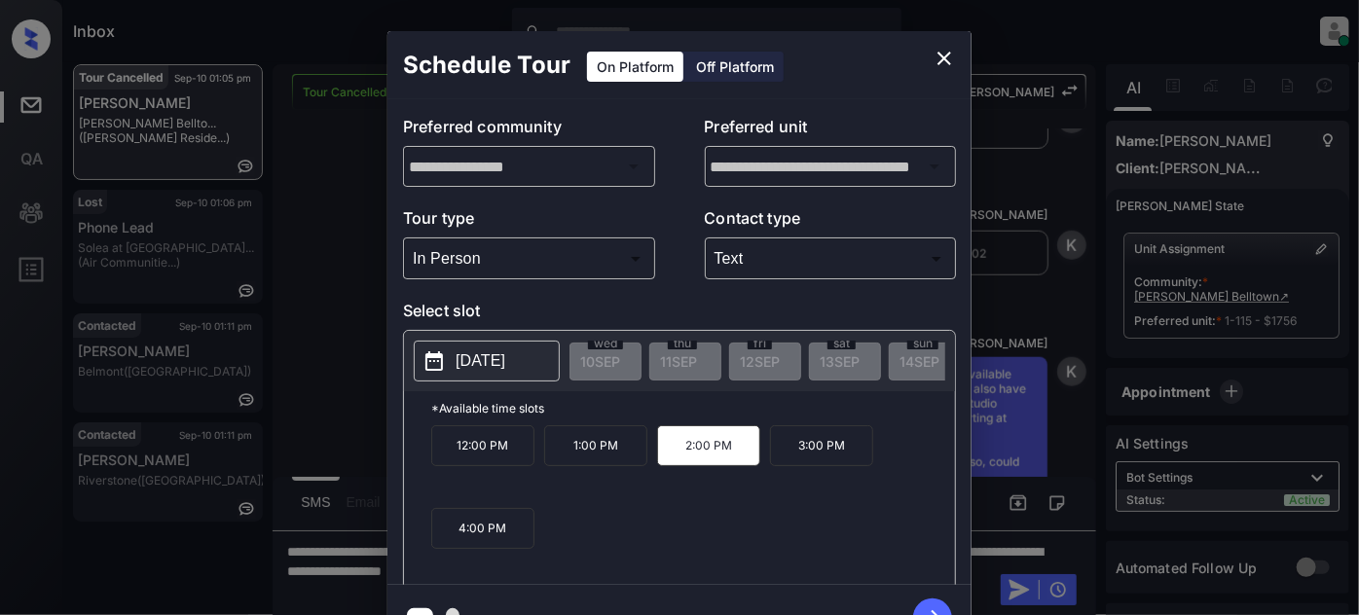
click at [919, 606] on icon "button" at bounding box center [932, 618] width 39 height 39
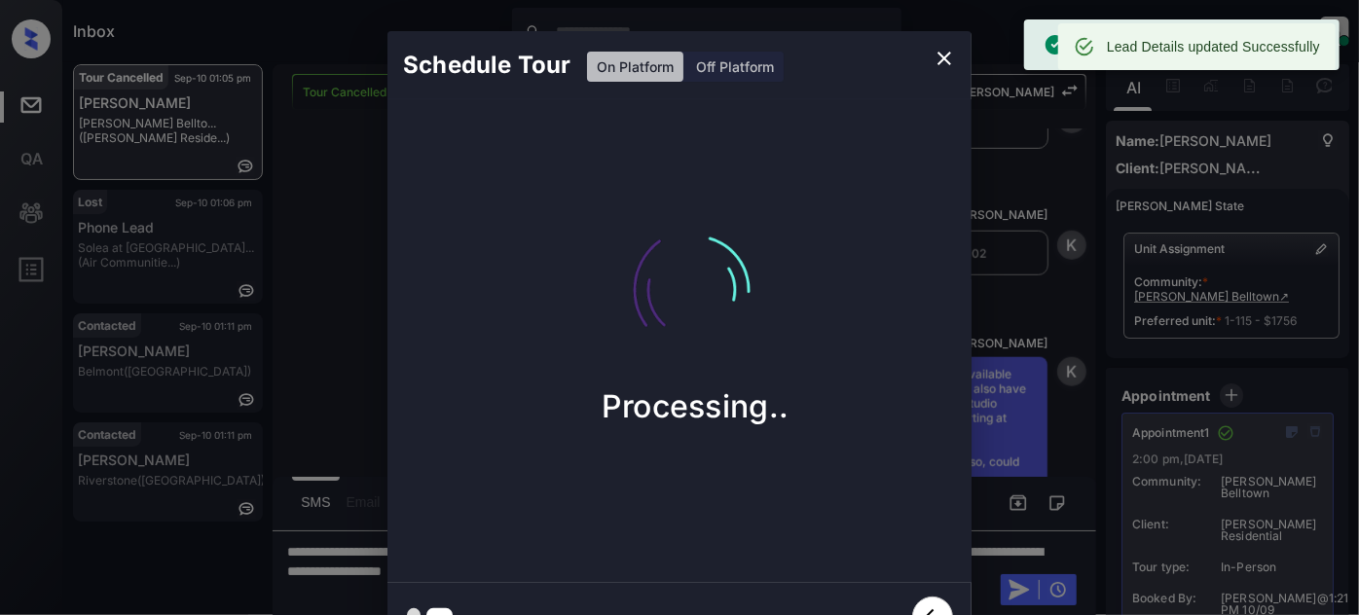
click at [946, 44] on button "close" at bounding box center [944, 58] width 39 height 39
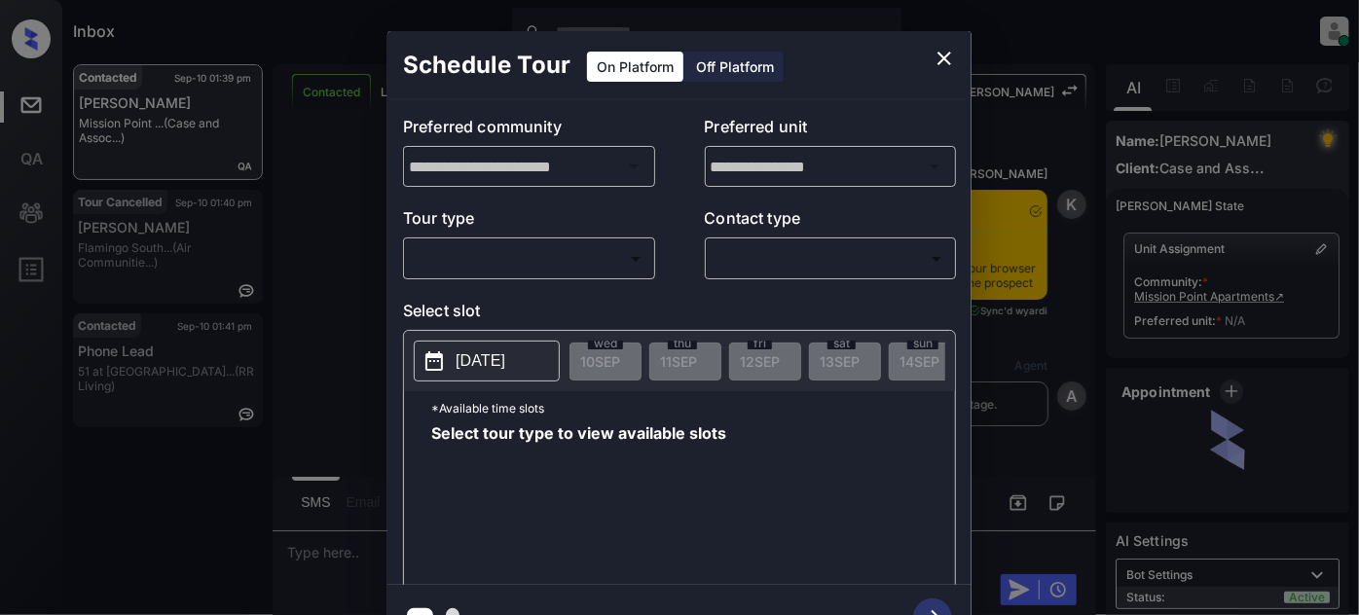
scroll to position [2518, 0]
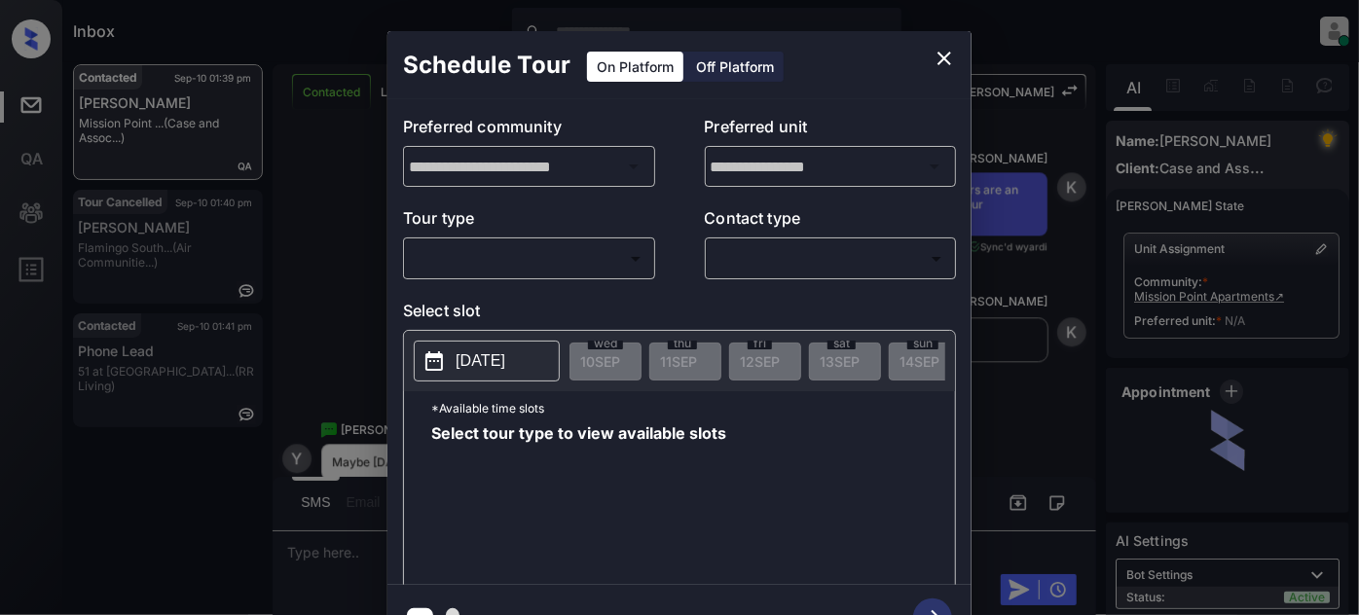
click at [651, 254] on div "​ ​" at bounding box center [529, 259] width 252 height 42
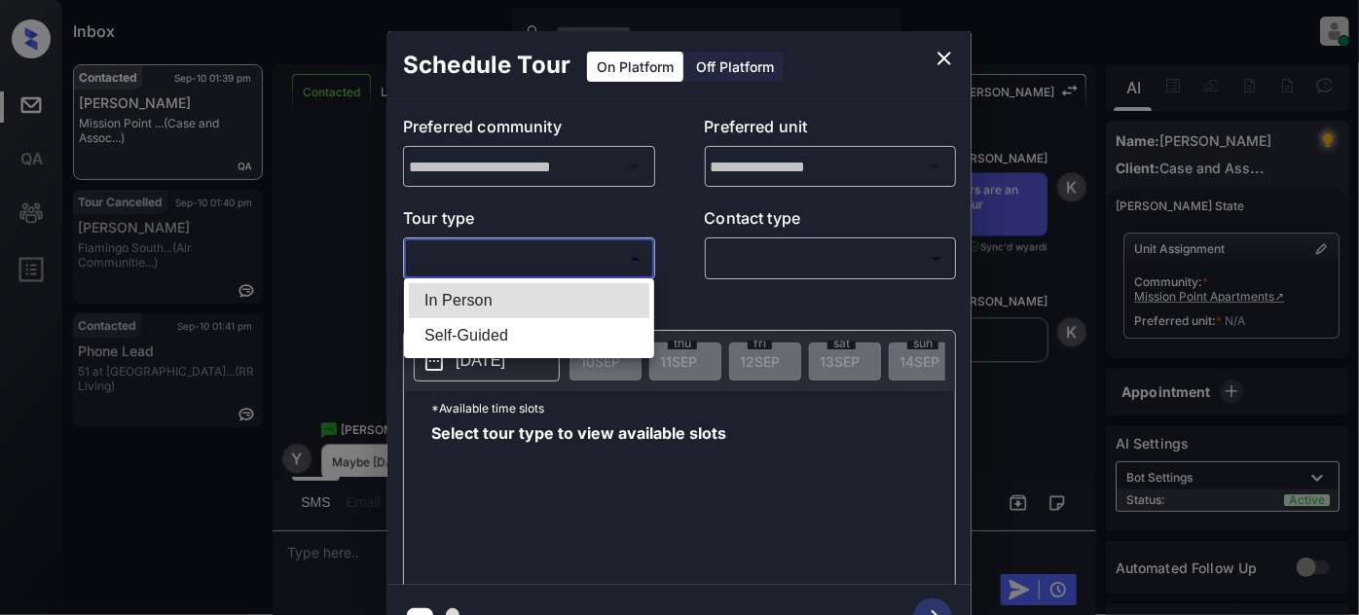
click at [538, 256] on body "Inbox [PERSON_NAME] Online Set yourself offline Set yourself on break Profile S…" at bounding box center [679, 307] width 1359 height 615
click at [947, 63] on div at bounding box center [679, 307] width 1359 height 615
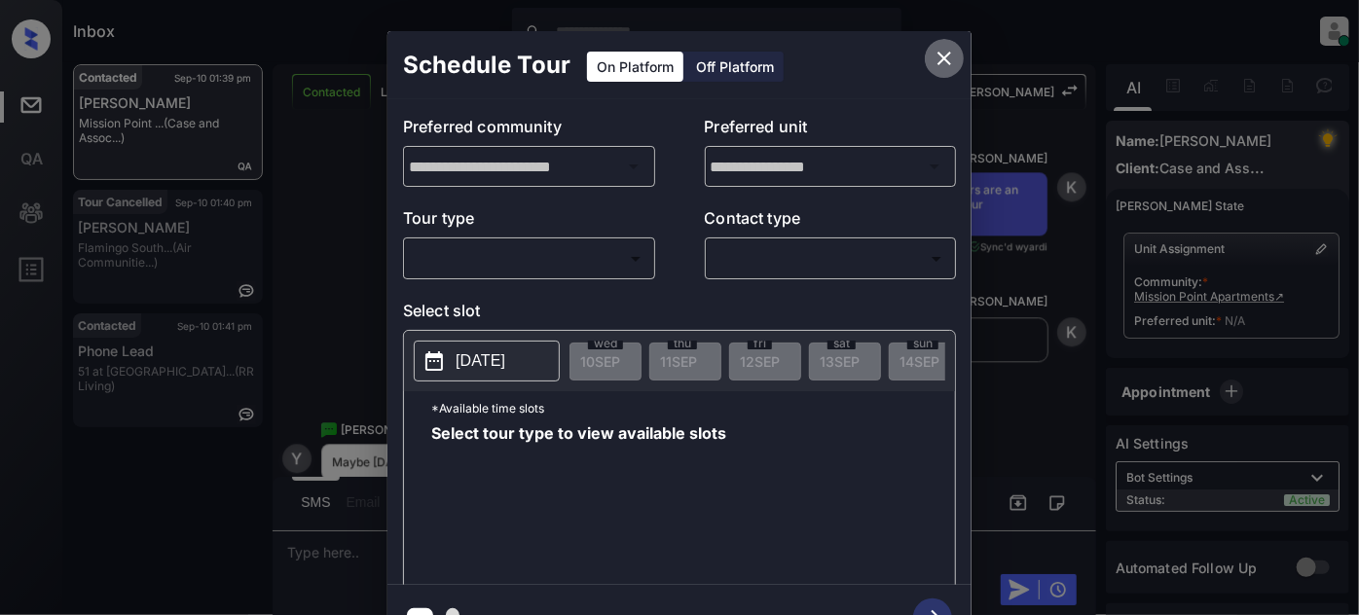
click at [943, 61] on icon "close" at bounding box center [944, 58] width 23 height 23
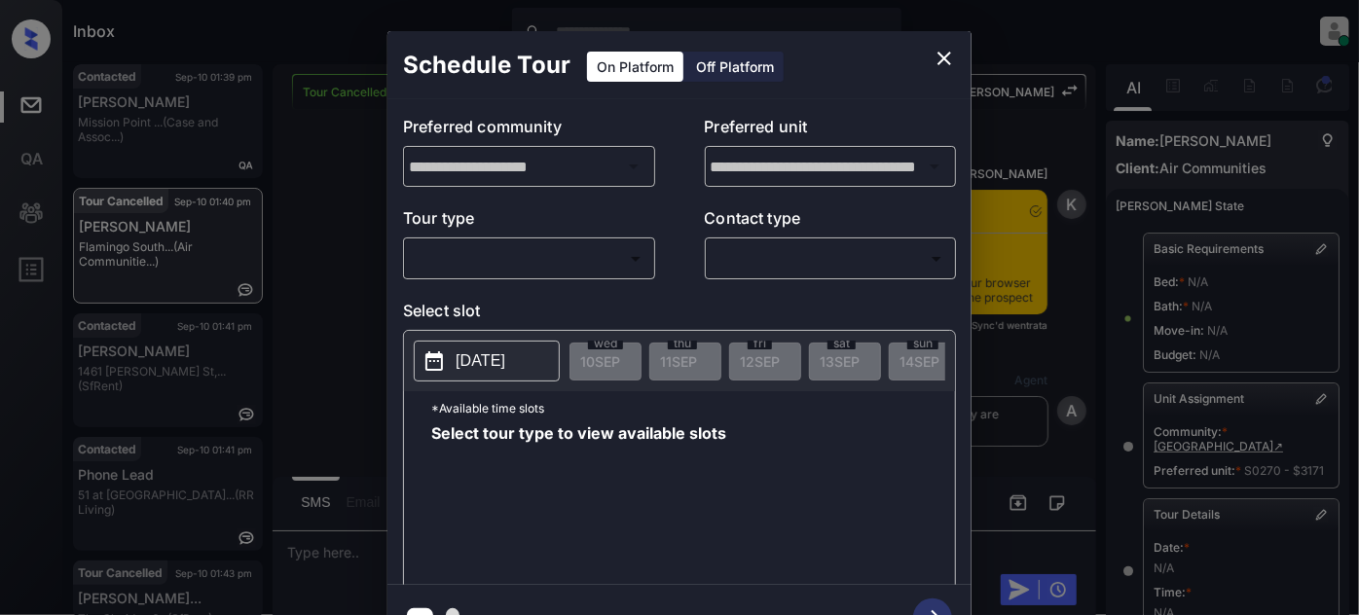
scroll to position [349, 0]
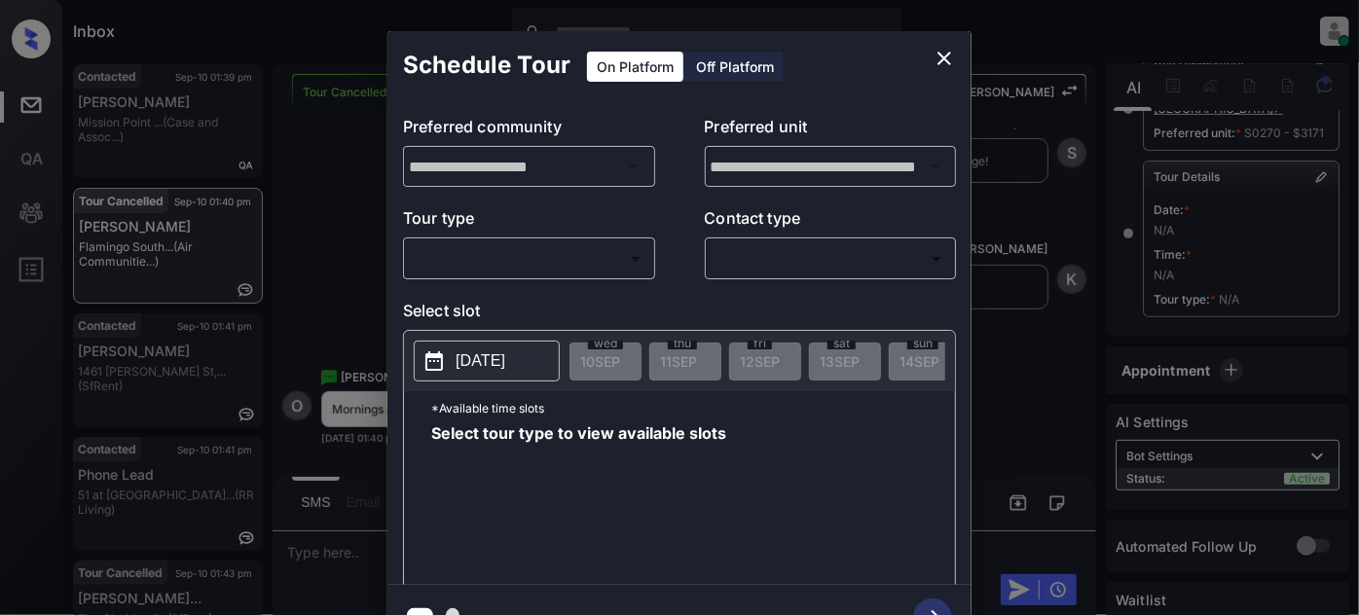
click at [949, 55] on icon "close" at bounding box center [944, 58] width 23 height 23
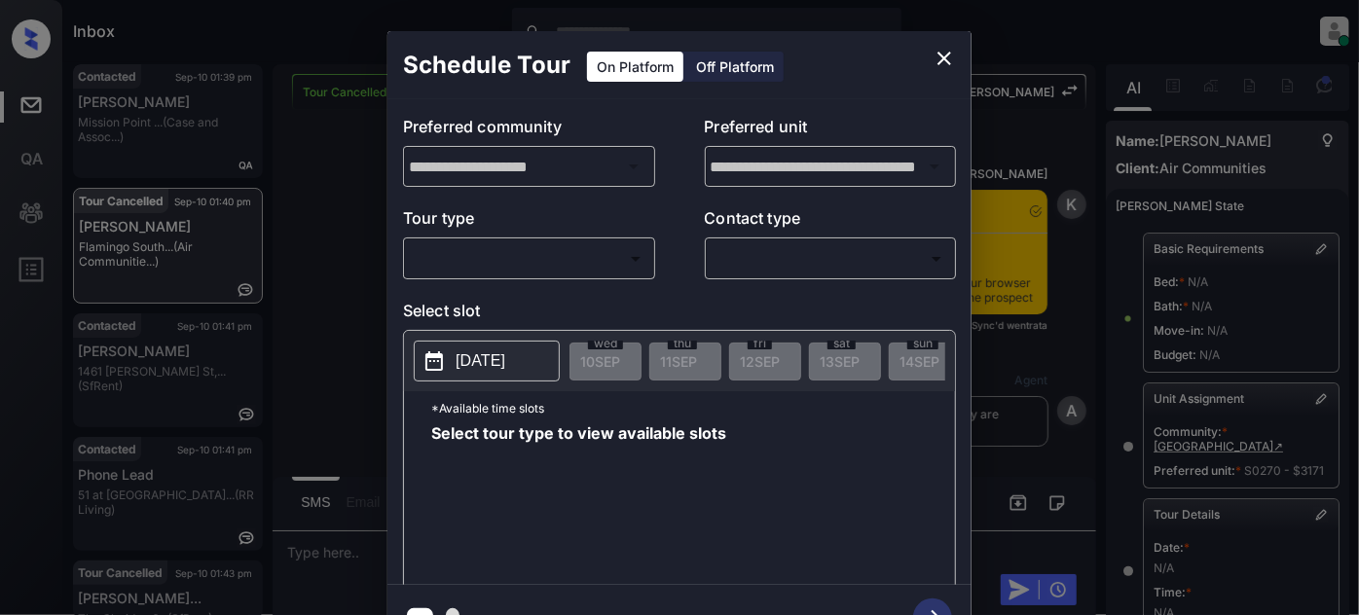
scroll to position [349, 0]
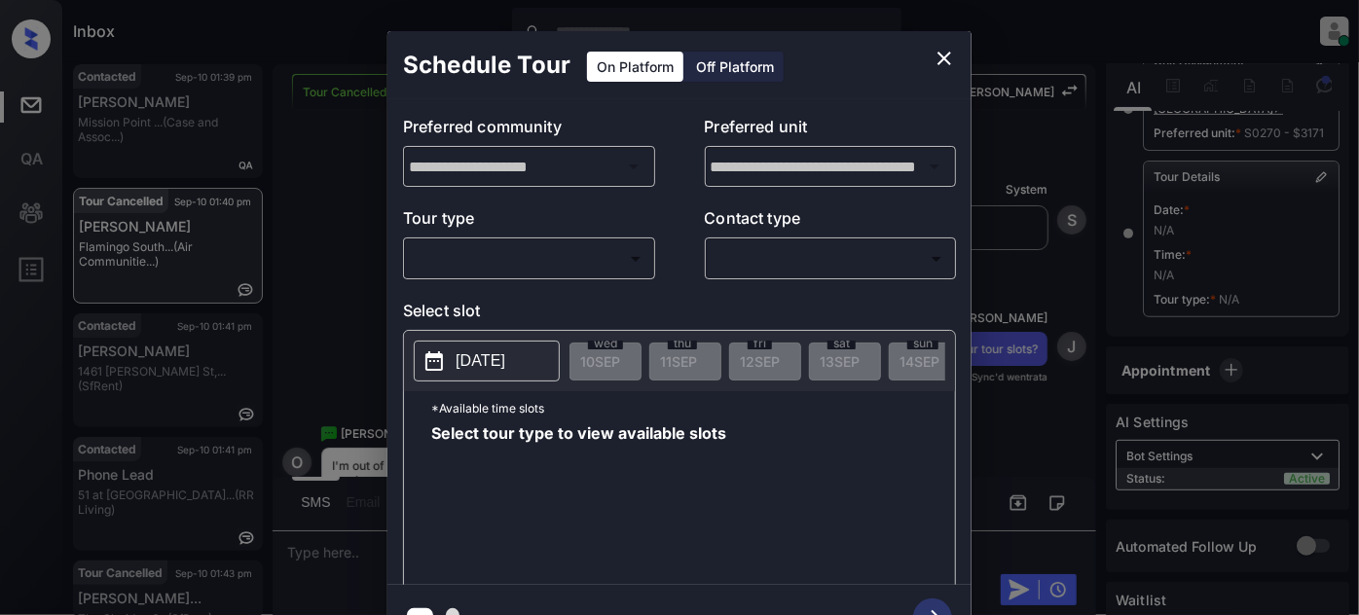
click at [534, 238] on div "​ ​" at bounding box center [529, 259] width 252 height 42
click at [524, 263] on body "Inbox Juan Carlos Manantan Online Set yourself offline Set yourself on break Pr…" at bounding box center [679, 307] width 1359 height 615
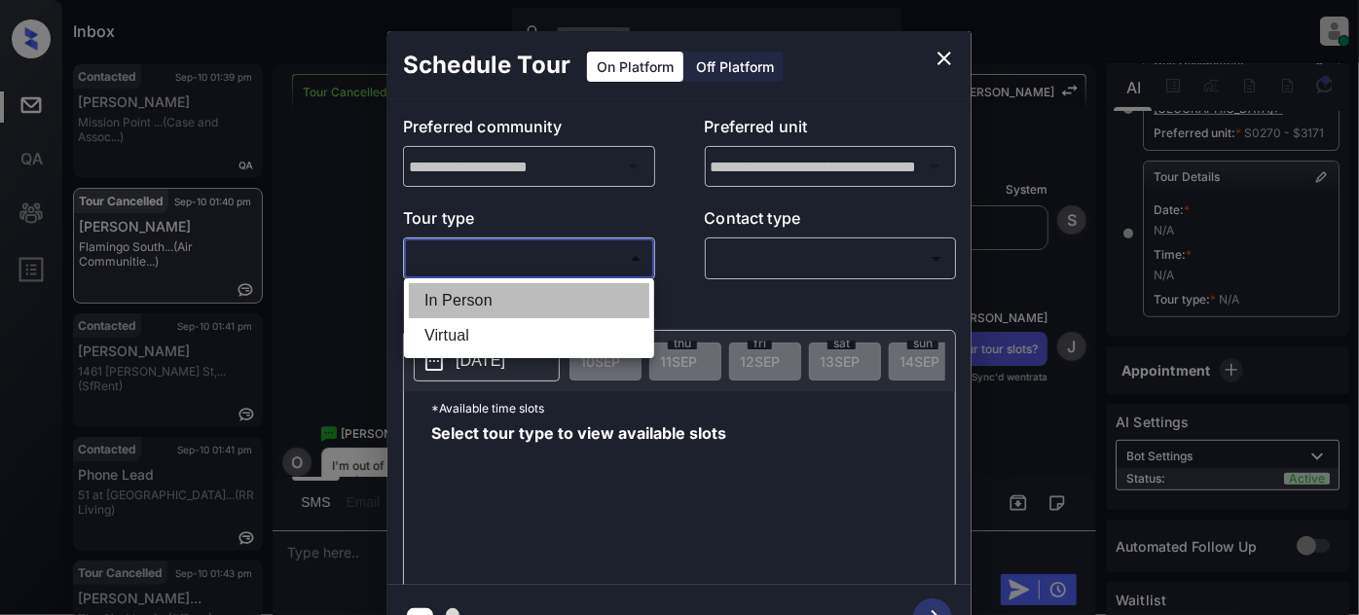
click at [503, 299] on li "In Person" at bounding box center [529, 300] width 240 height 35
type input "********"
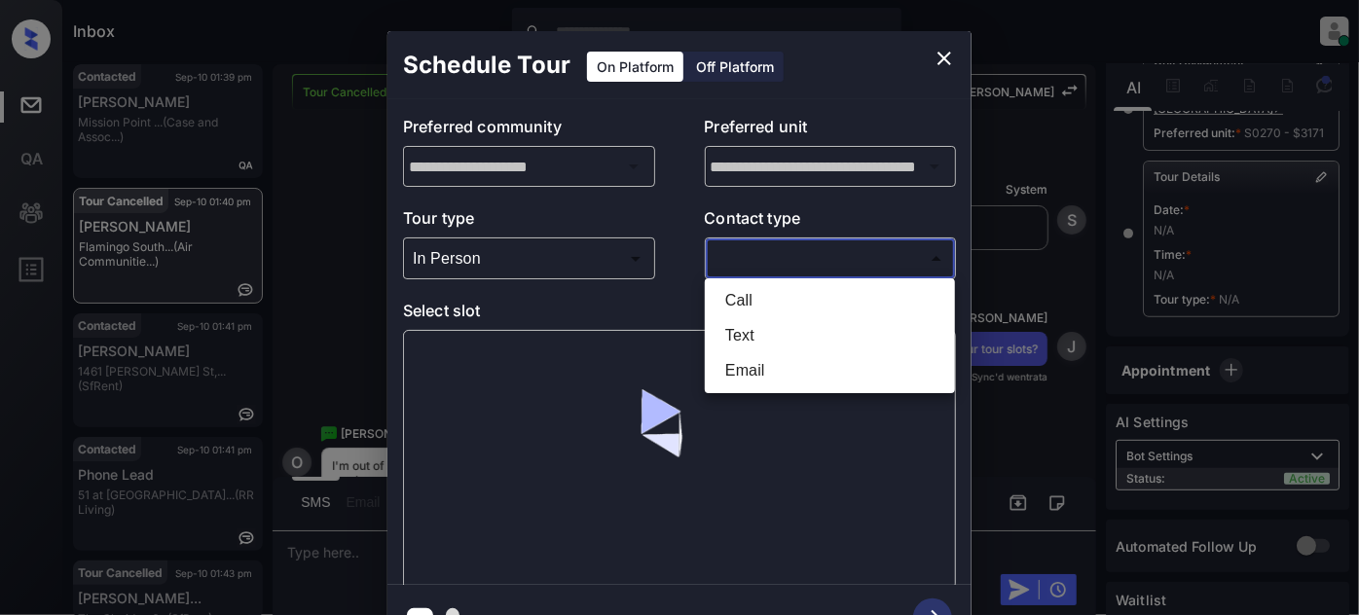
click at [742, 251] on body "Inbox Juan Carlos Manantan Online Set yourself offline Set yourself on break Pr…" at bounding box center [679, 307] width 1359 height 615
click at [747, 337] on li "Text" at bounding box center [830, 335] width 240 height 35
type input "****"
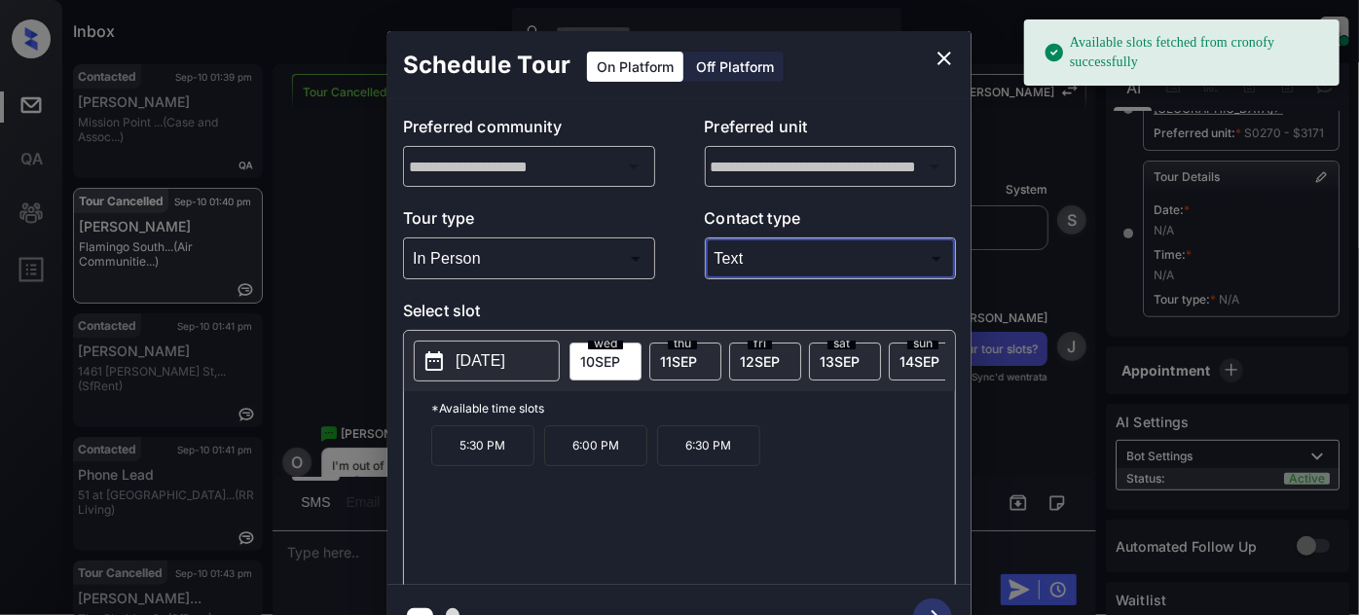
click at [665, 367] on div "thu 11 SEP" at bounding box center [685, 362] width 72 height 38
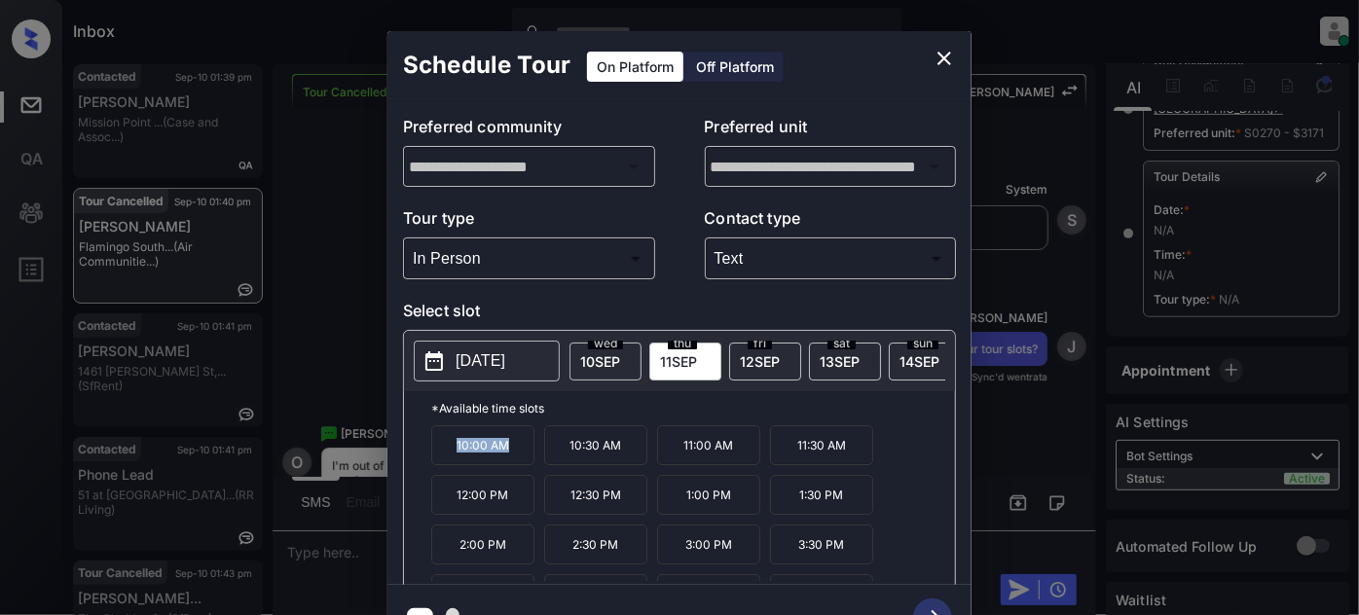
drag, startPoint x: 531, startPoint y: 459, endPoint x: 488, endPoint y: 393, distance: 78.8
click at [423, 448] on div "*Available time slots 10:00 AM 10:30 AM 11:00 AM 11:30 AM 12:00 PM 12:30 PM 1:0…" at bounding box center [679, 491] width 551 height 200
copy p "10:00 AM"
click at [944, 59] on icon "close" at bounding box center [944, 59] width 14 height 14
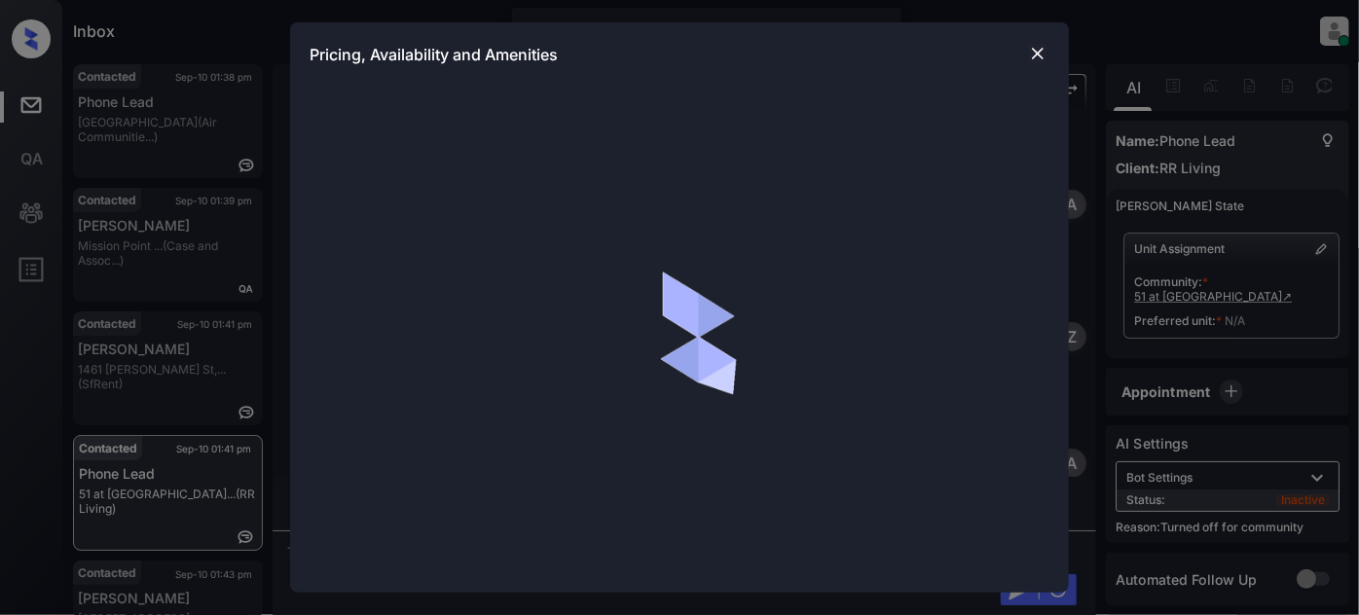
scroll to position [31, 0]
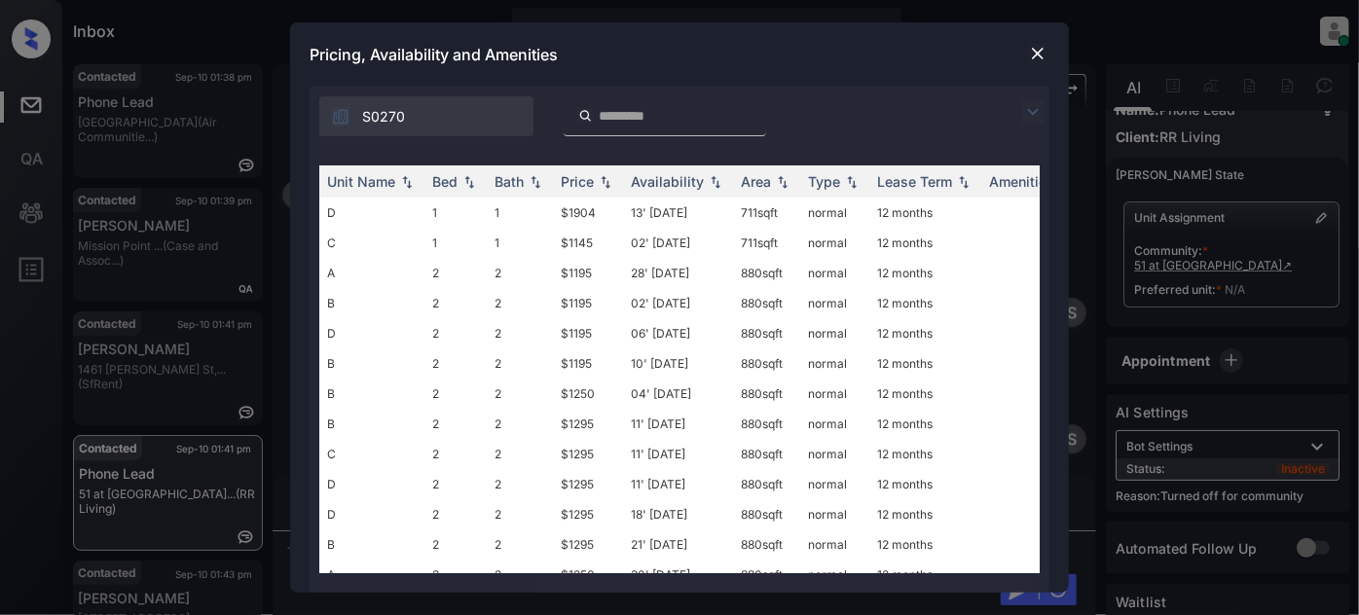
click at [1032, 110] on img at bounding box center [1032, 111] width 23 height 23
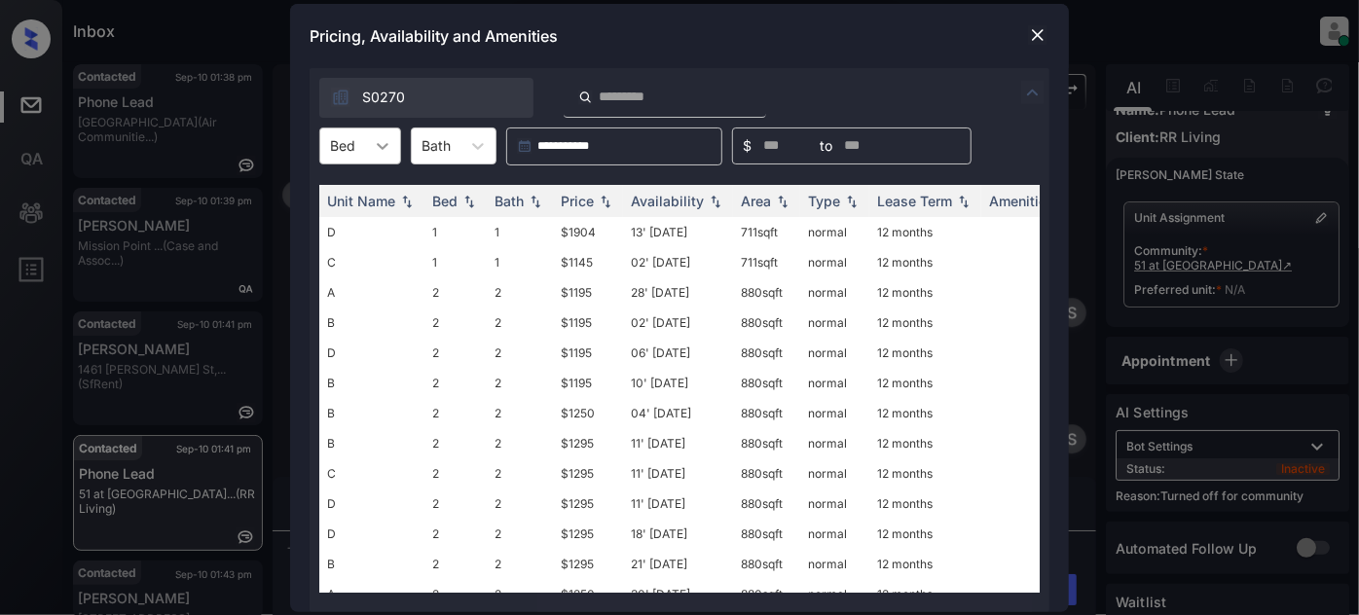
click at [370, 147] on div at bounding box center [382, 146] width 35 height 35
click at [339, 234] on div "2" at bounding box center [360, 228] width 82 height 35
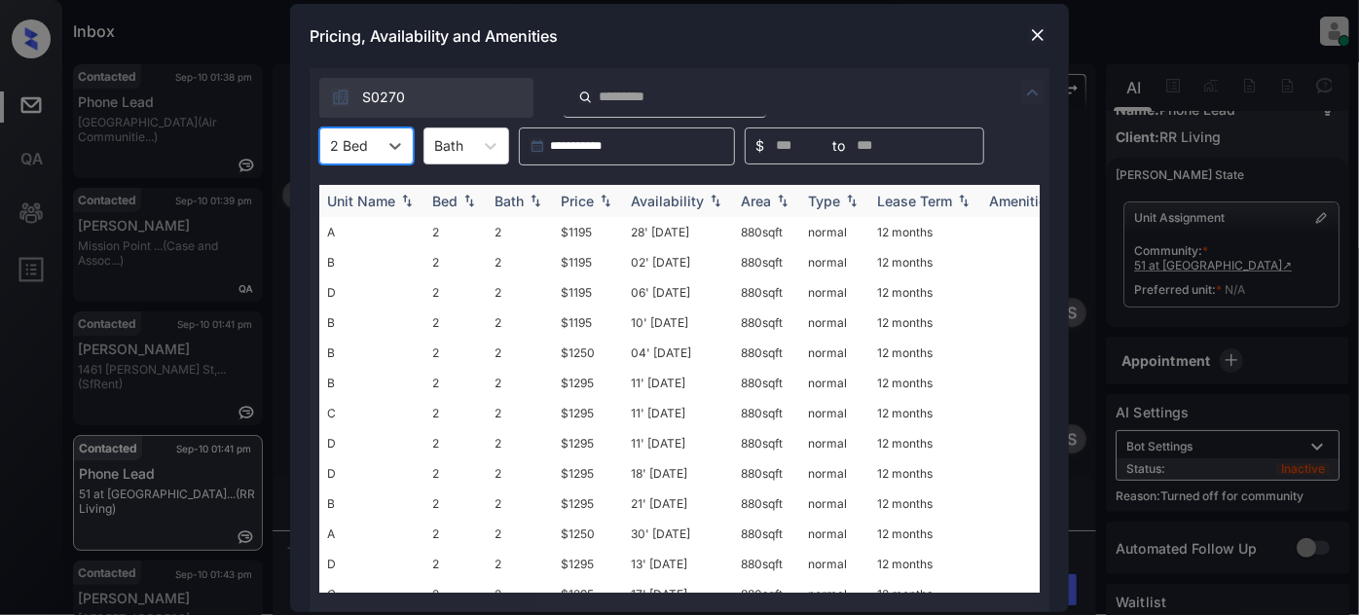
click at [600, 203] on img at bounding box center [605, 201] width 19 height 14
click at [600, 203] on img at bounding box center [605, 201] width 19 height 15
click at [670, 240] on td "28' [DATE]" at bounding box center [678, 232] width 110 height 30
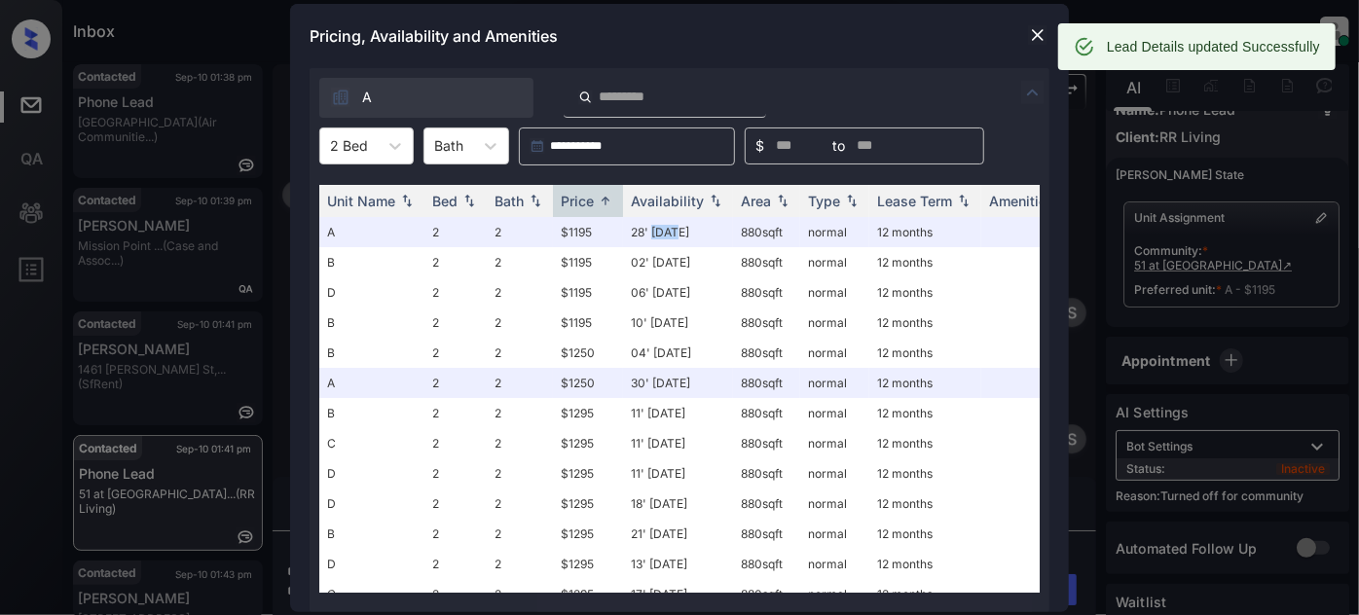
click at [1042, 35] on img at bounding box center [1037, 34] width 19 height 19
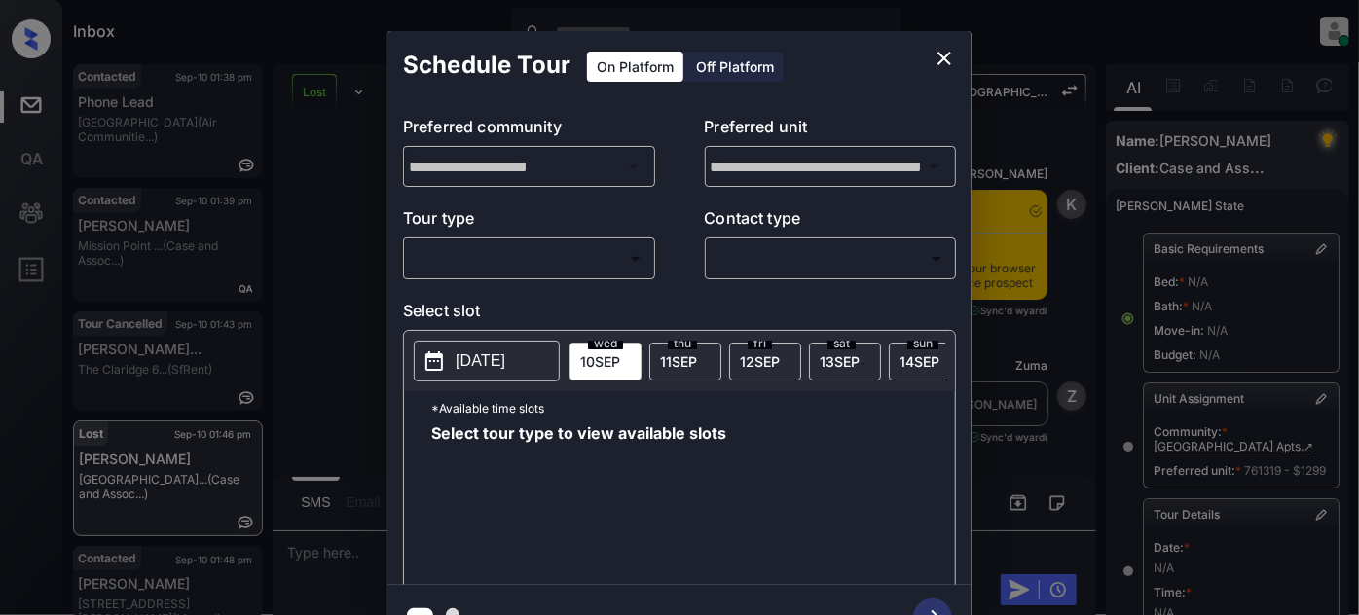
scroll to position [349, 0]
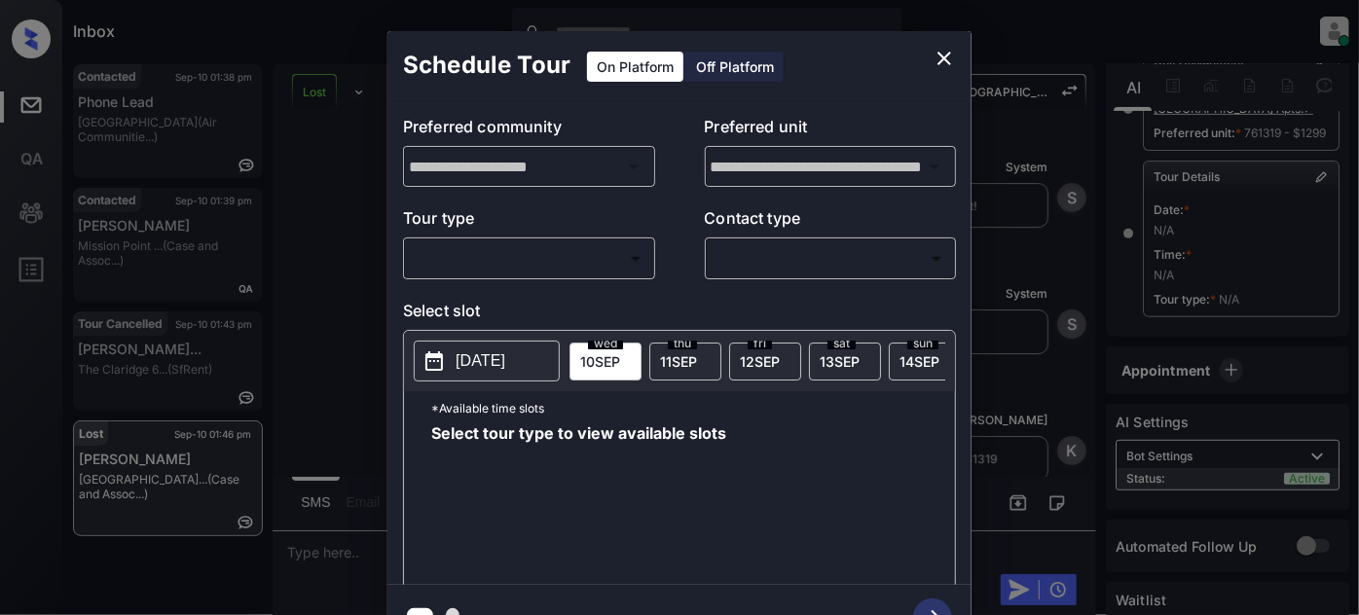
click at [486, 244] on body "Inbox Juan Carlos Manantan Online Set yourself offline Set yourself on break Pr…" at bounding box center [679, 307] width 1359 height 615
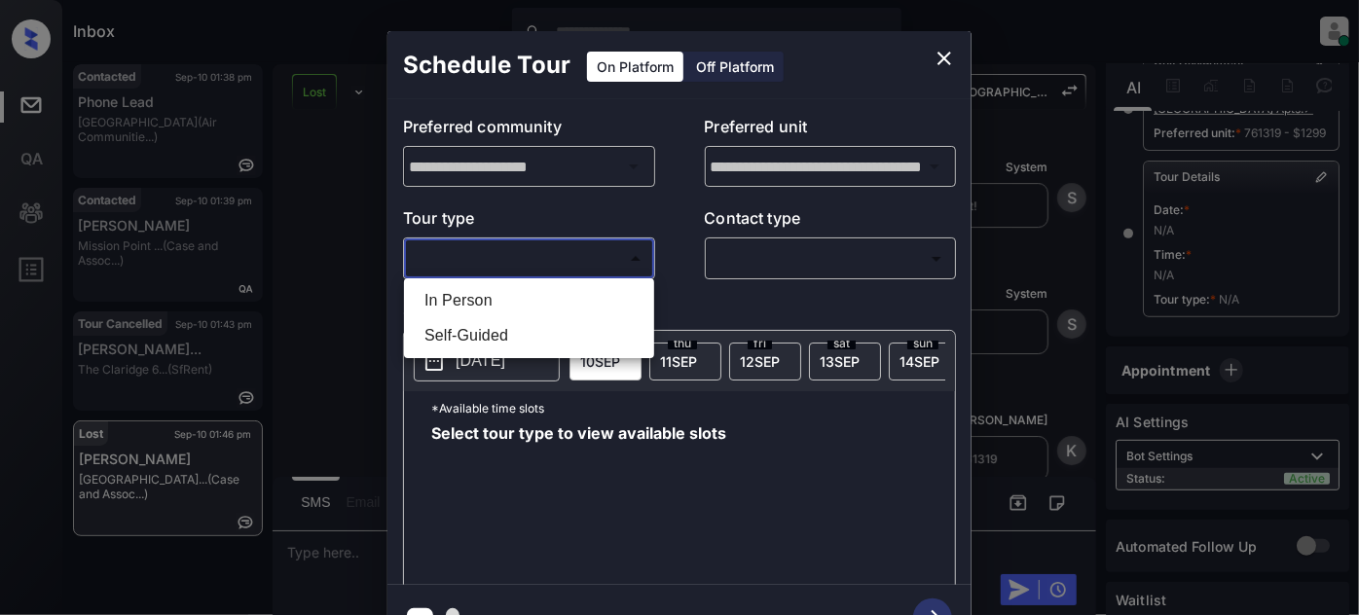
click at [491, 301] on li "In Person" at bounding box center [529, 300] width 240 height 35
type input "********"
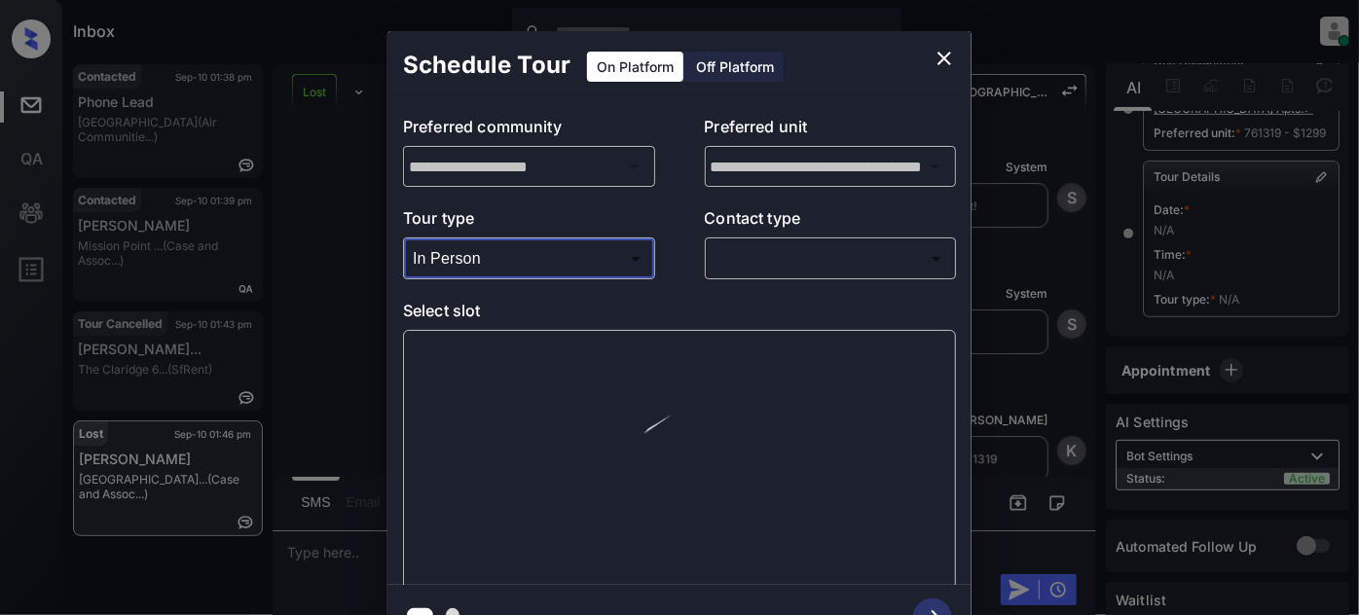
click at [713, 256] on body "Inbox Juan Carlos Manantan Online Set yourself offline Set yourself on break Pr…" at bounding box center [679, 307] width 1359 height 615
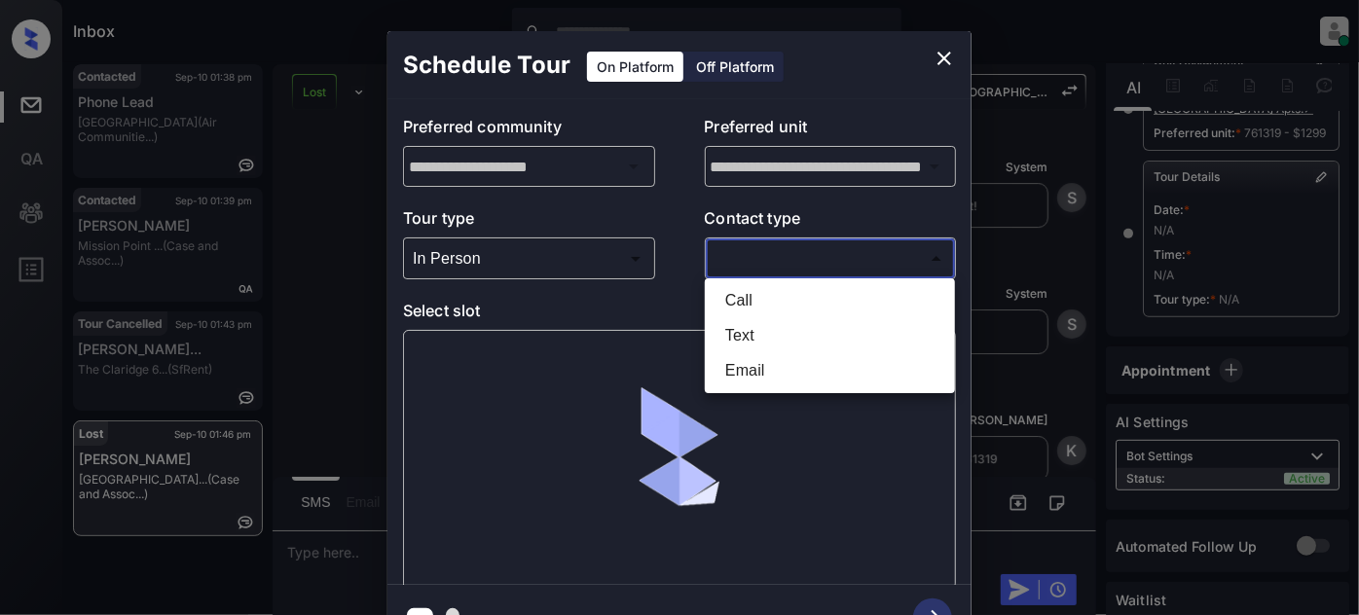
click at [724, 331] on li "Text" at bounding box center [830, 335] width 240 height 35
type input "****"
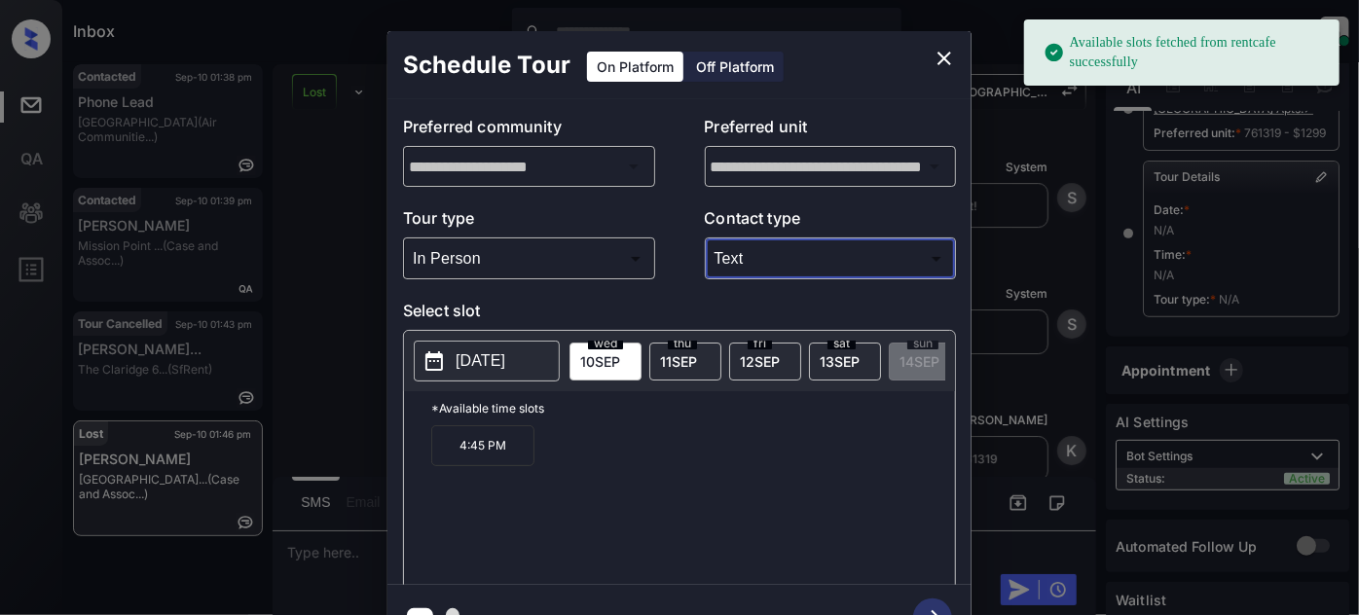
click at [453, 346] on button "2025-09-10" at bounding box center [487, 361] width 146 height 41
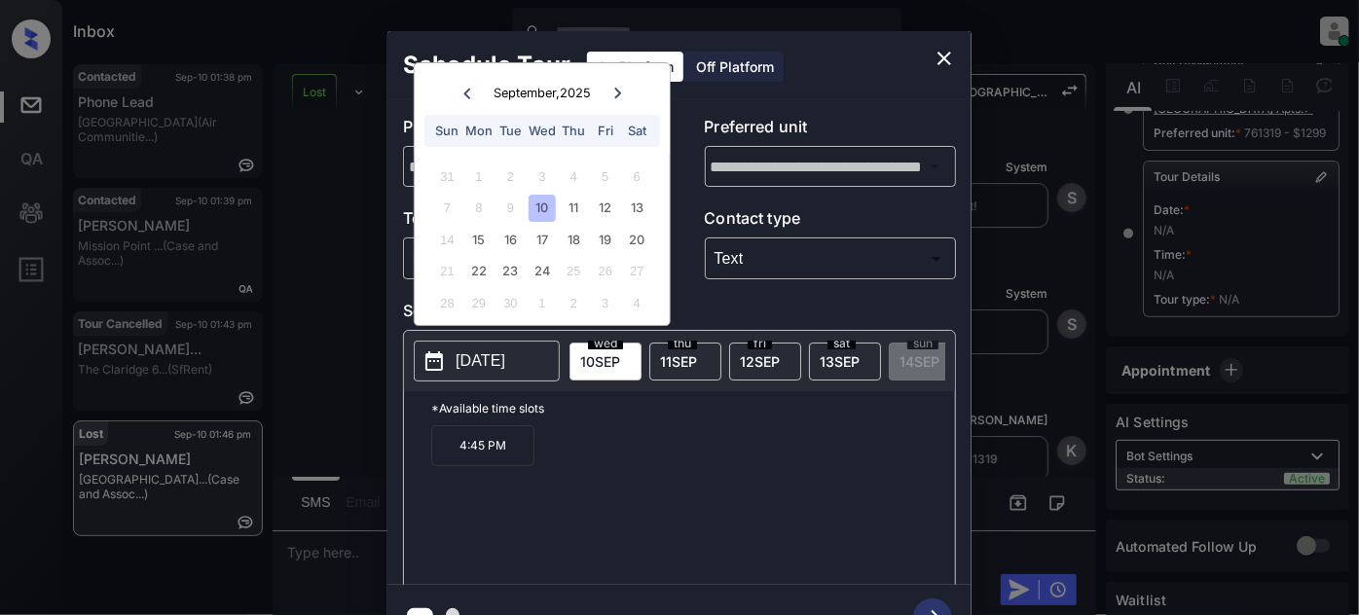
click at [894, 33] on div "Schedule Tour On Platform Off Platform" at bounding box center [679, 65] width 584 height 68
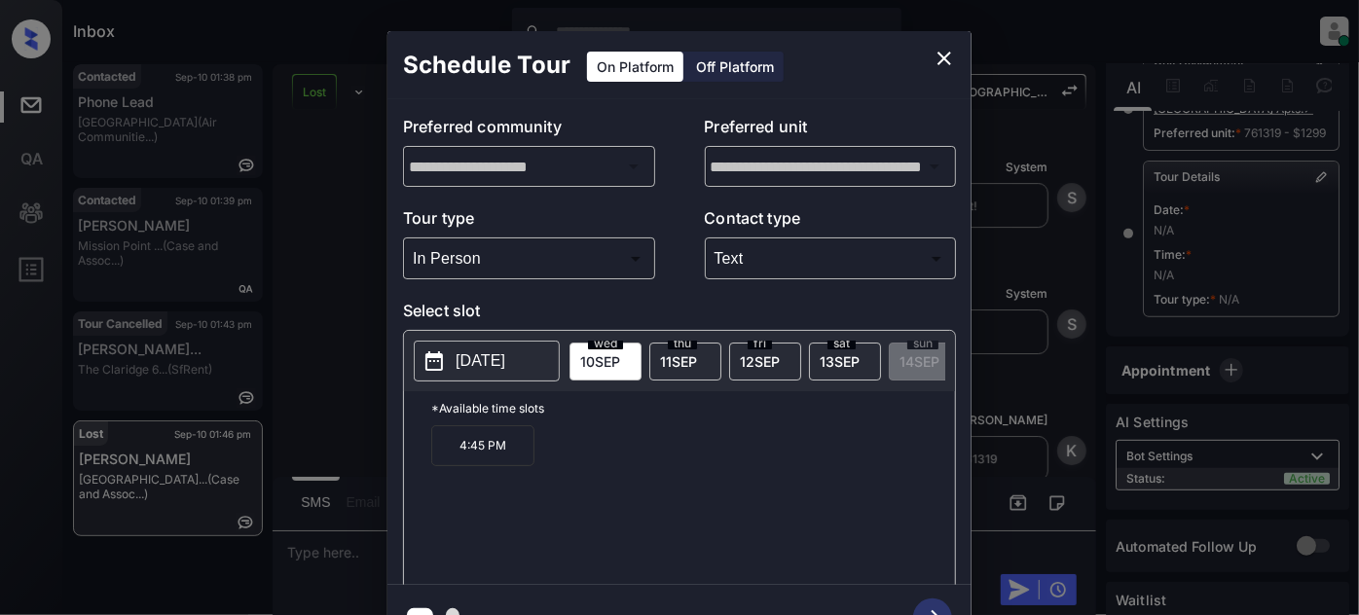
drag, startPoint x: 926, startPoint y: 48, endPoint x: 942, endPoint y: 56, distance: 18.7
click at [927, 48] on div "Schedule Tour On Platform Off Platform" at bounding box center [679, 65] width 584 height 68
click at [950, 59] on icon "close" at bounding box center [944, 58] width 23 height 23
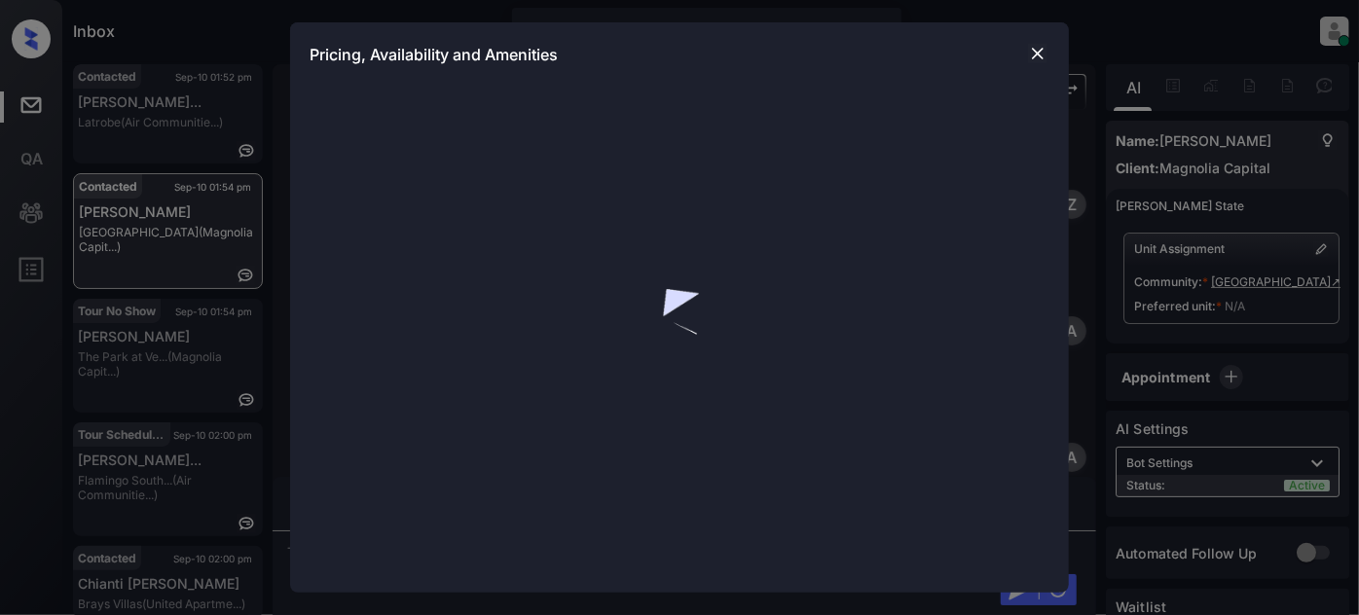
scroll to position [1278, 0]
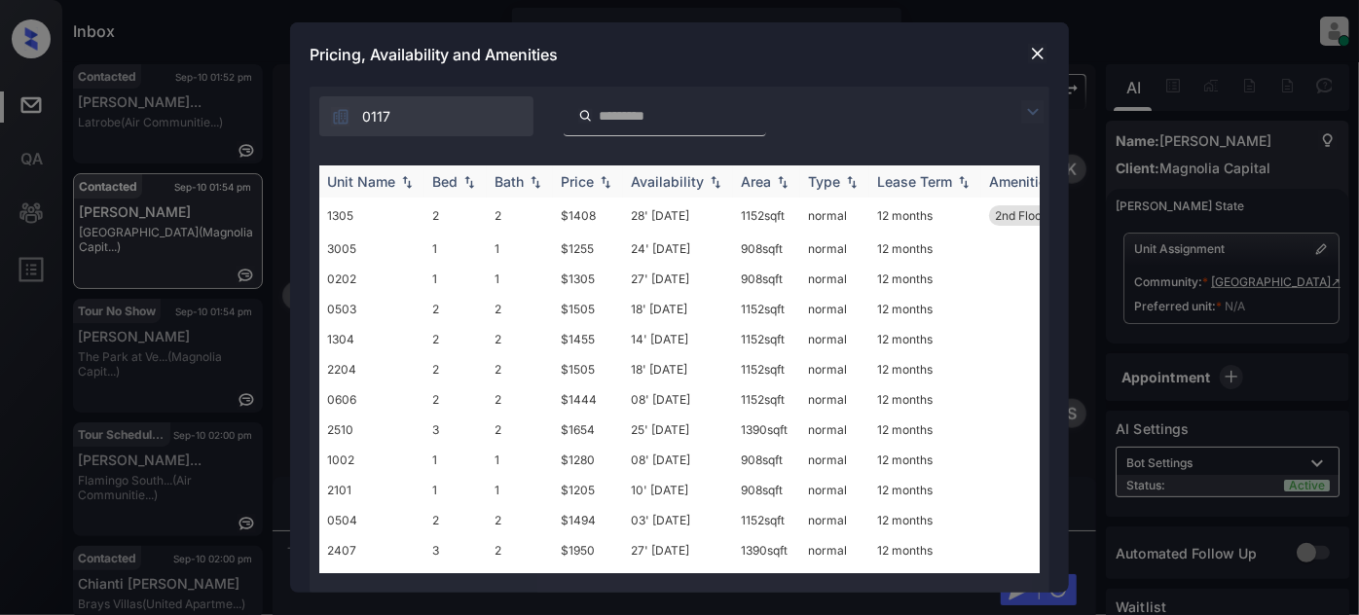
click at [383, 181] on div "Unit Name" at bounding box center [361, 181] width 68 height 17
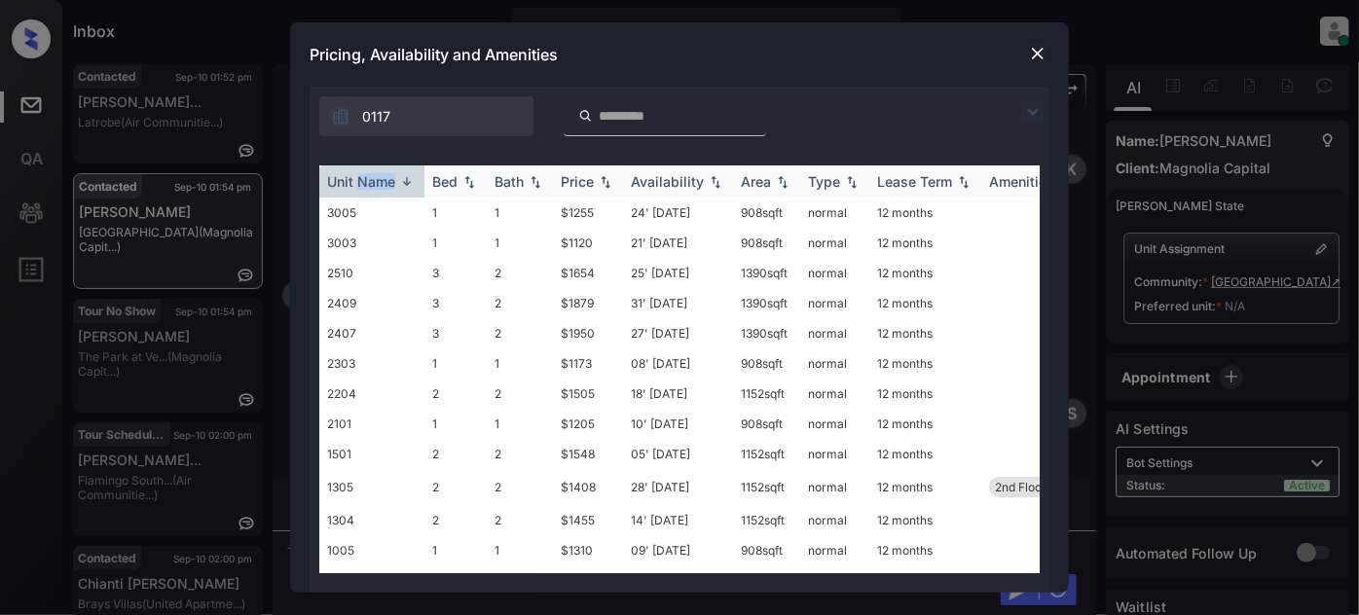
click at [383, 181] on div "Unit Name" at bounding box center [361, 181] width 68 height 17
click at [379, 186] on div "Unit Name" at bounding box center [361, 181] width 68 height 17
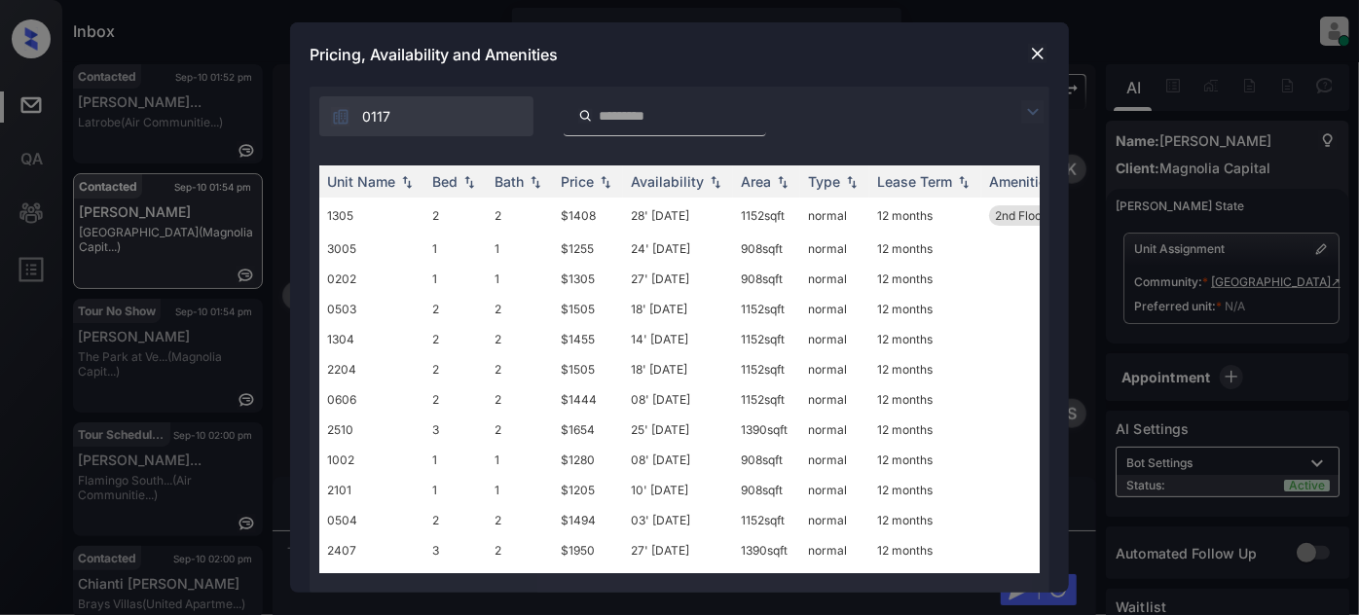
click at [398, 163] on div "Unit Name Bed Bath Price Availability Area Type Lease Term Amenities 1305 2 2 $…" at bounding box center [680, 369] width 740 height 447
click at [397, 175] on img at bounding box center [406, 182] width 19 height 14
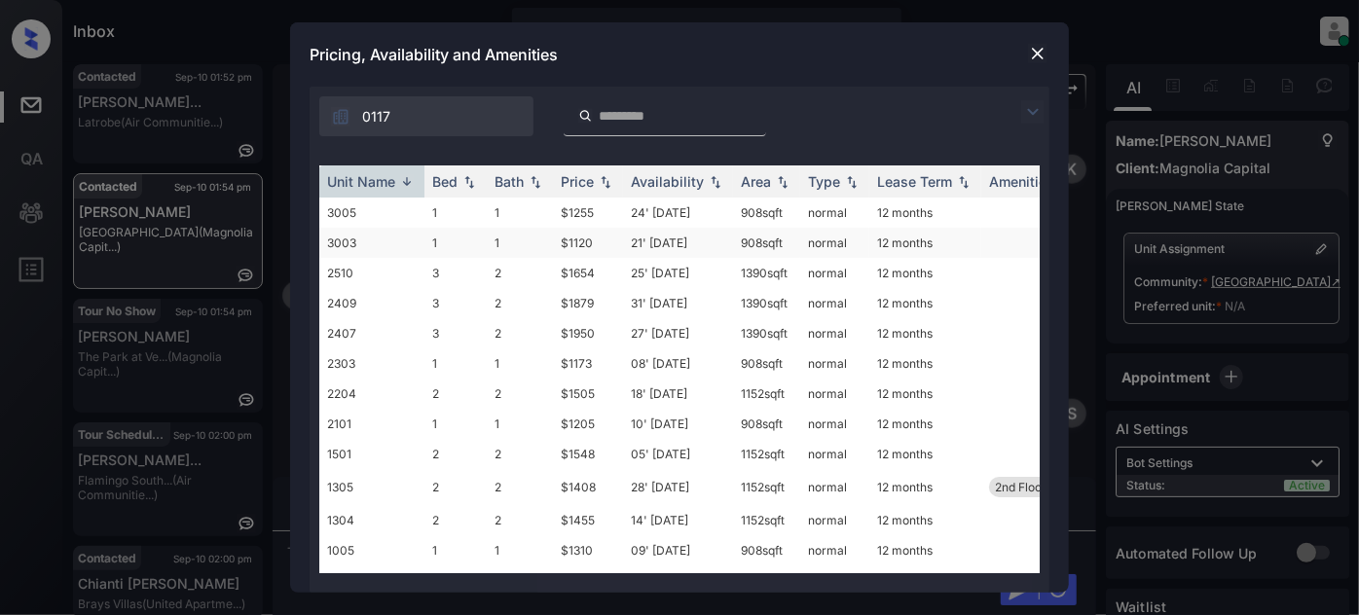
click at [644, 243] on td "21' [DATE]" at bounding box center [678, 243] width 110 height 30
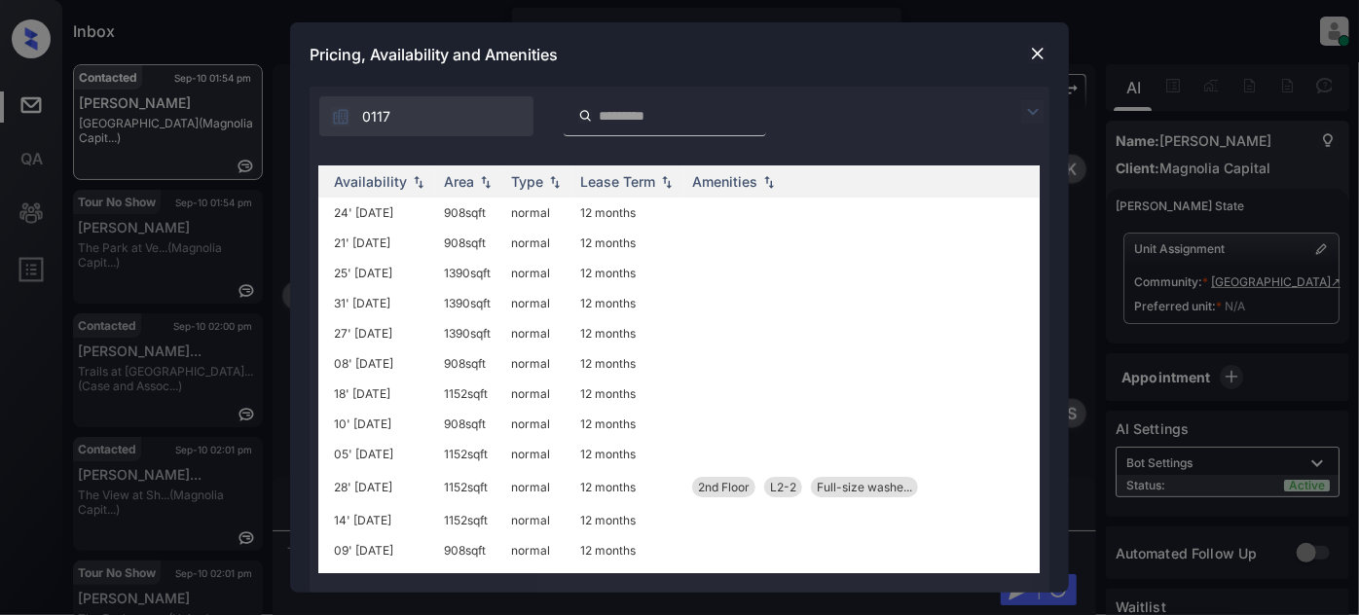
scroll to position [0, 0]
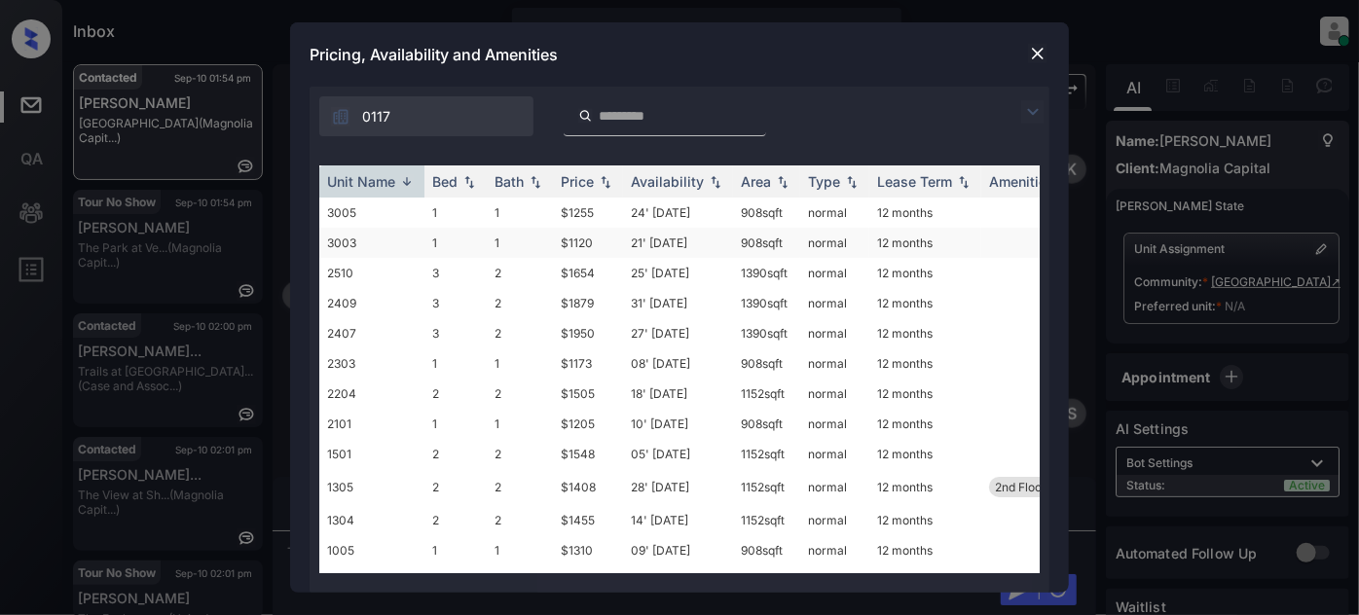
click at [666, 245] on td "21' [DATE]" at bounding box center [678, 243] width 110 height 30
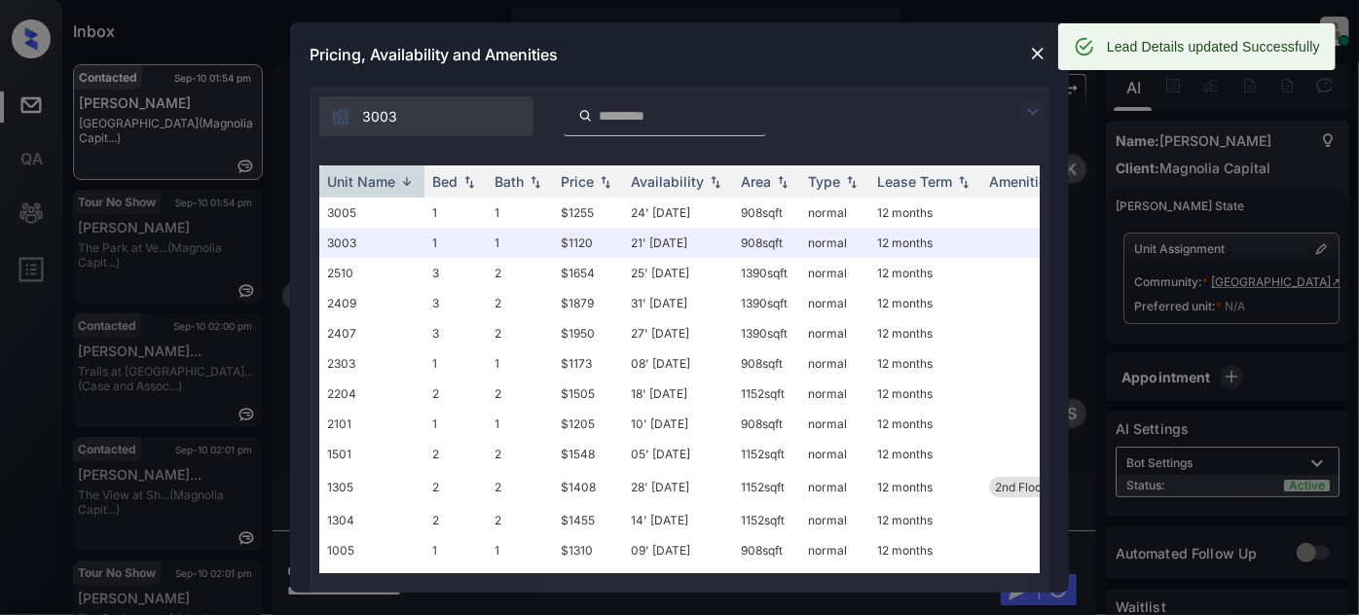
click at [1040, 43] on div at bounding box center [1037, 53] width 23 height 23
